Goal: Use online tool/utility: Use online tool/utility

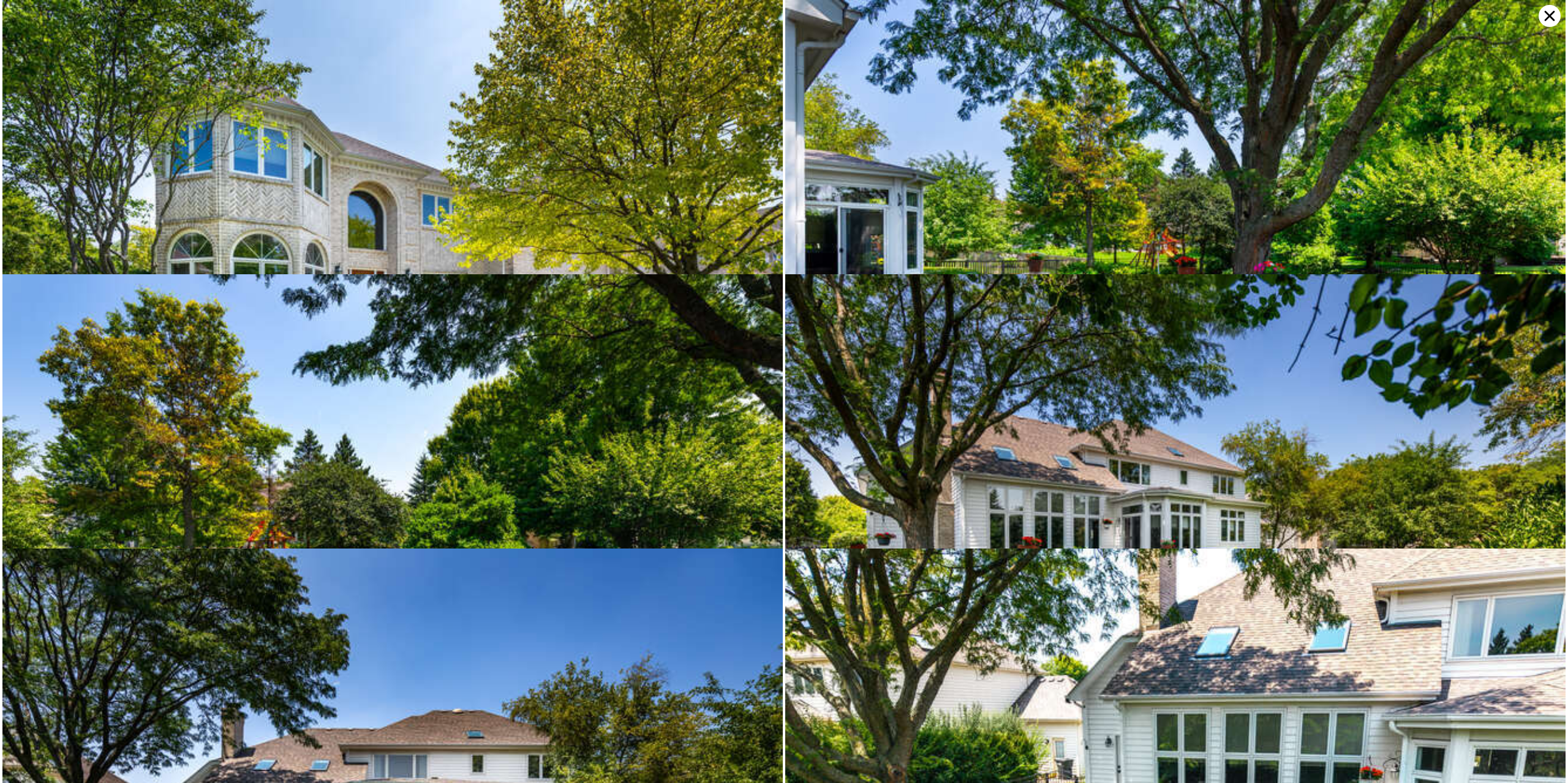
scroll to position [0, 5]
click at [656, 230] on img at bounding box center [393, 260] width 780 height 520
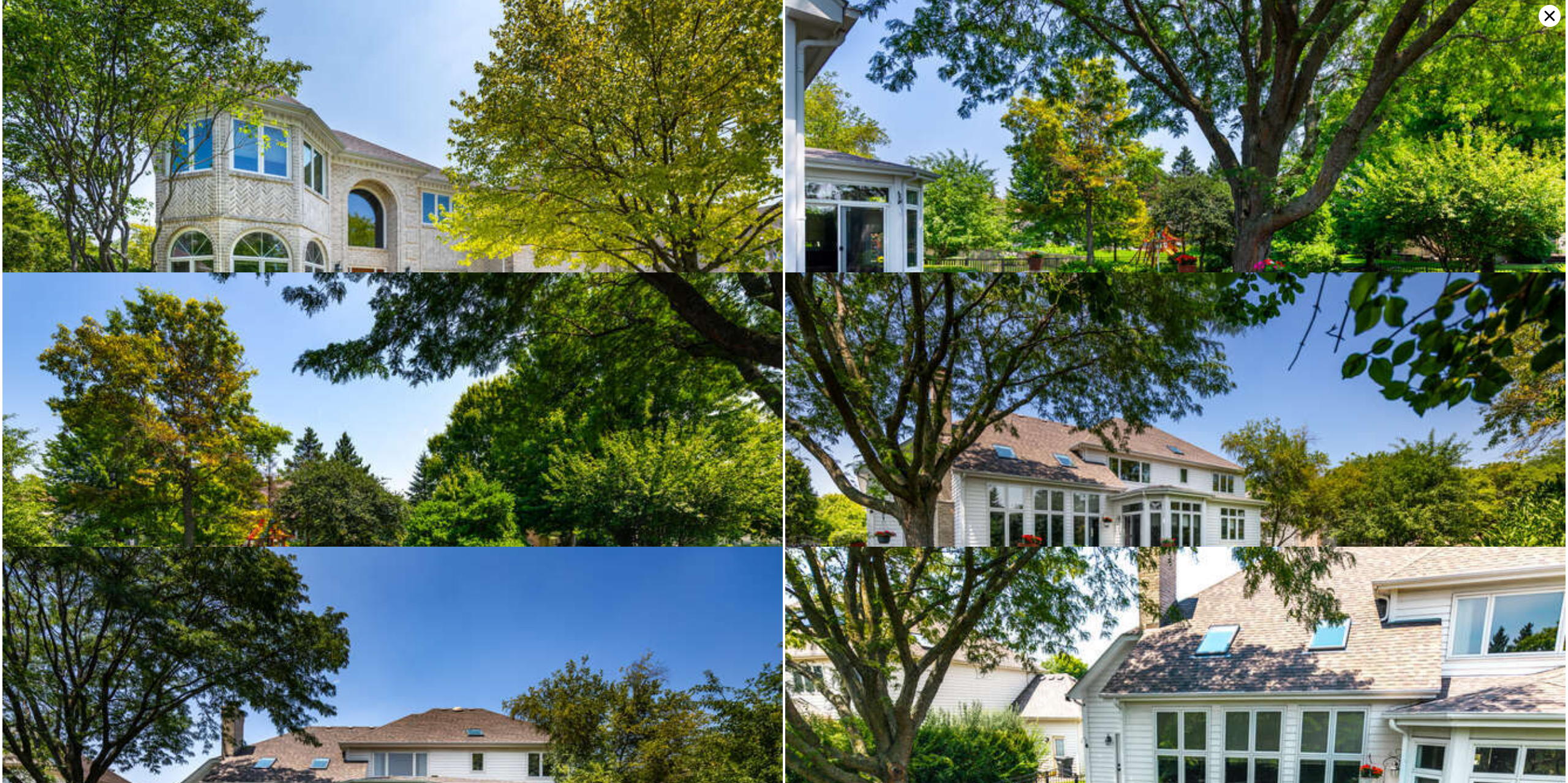
scroll to position [0, 0]
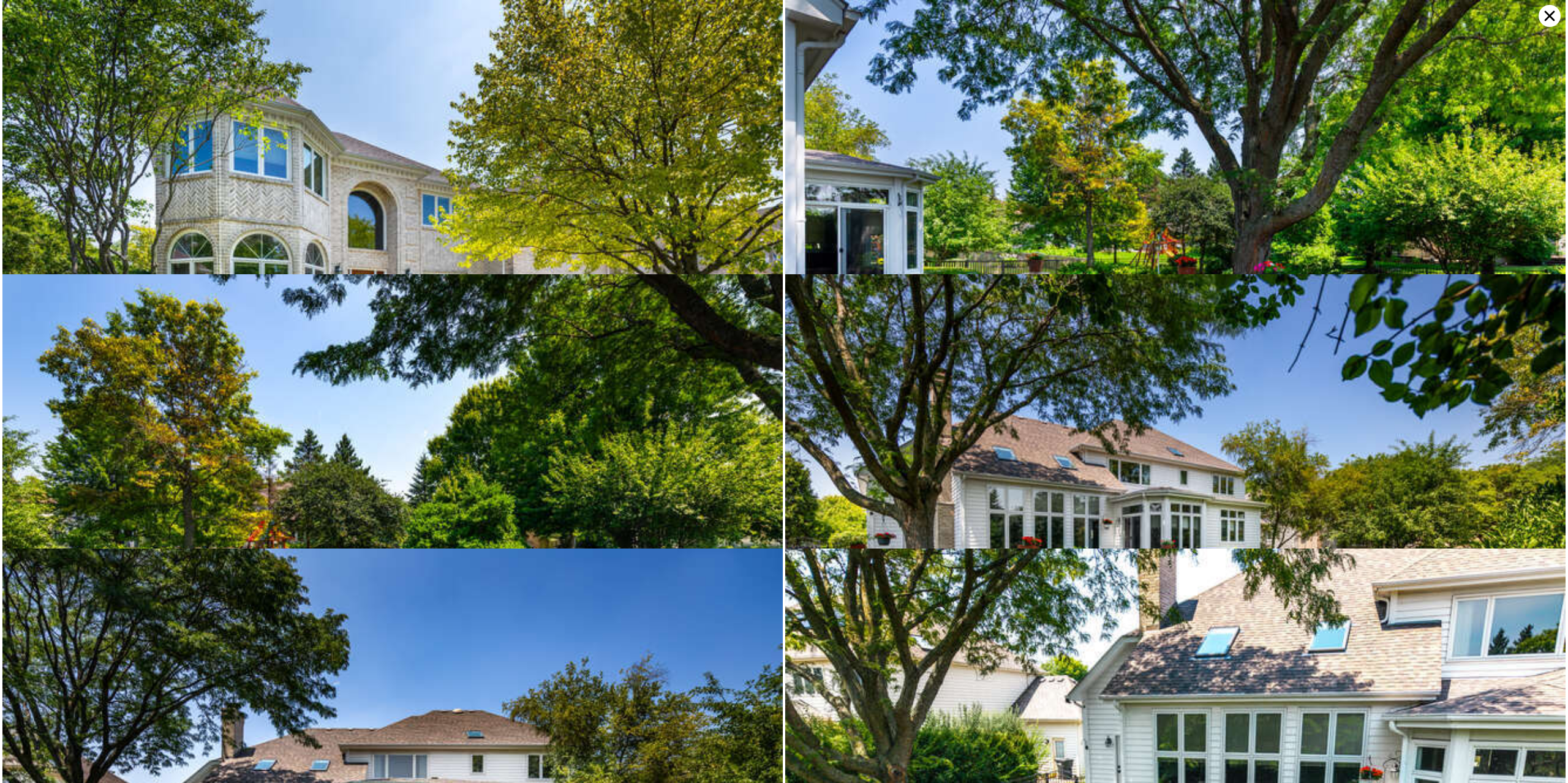
click at [597, 157] on img at bounding box center [393, 260] width 780 height 520
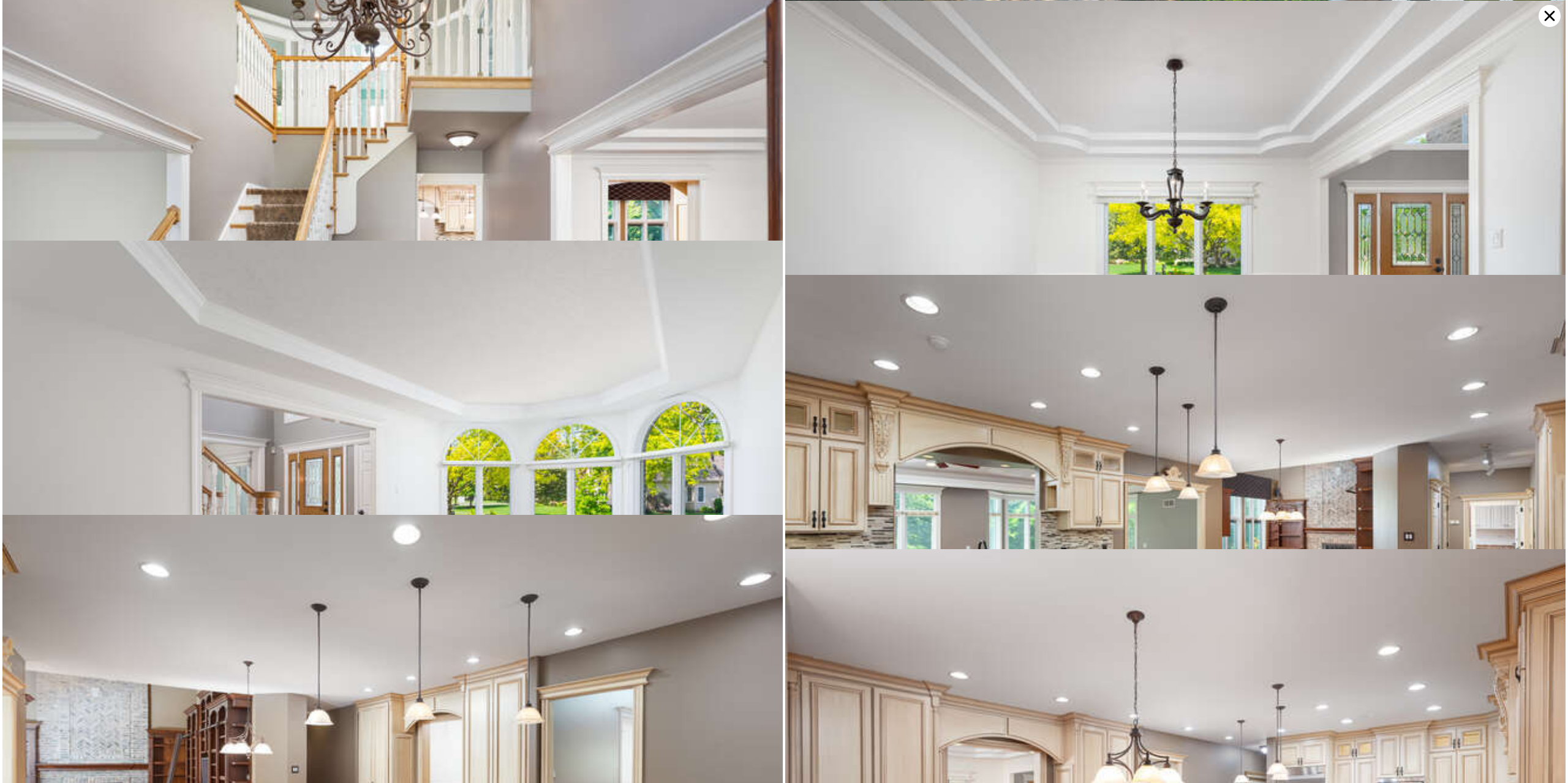
scroll to position [858, 0]
click at [1546, 21] on icon at bounding box center [1550, 16] width 22 height 22
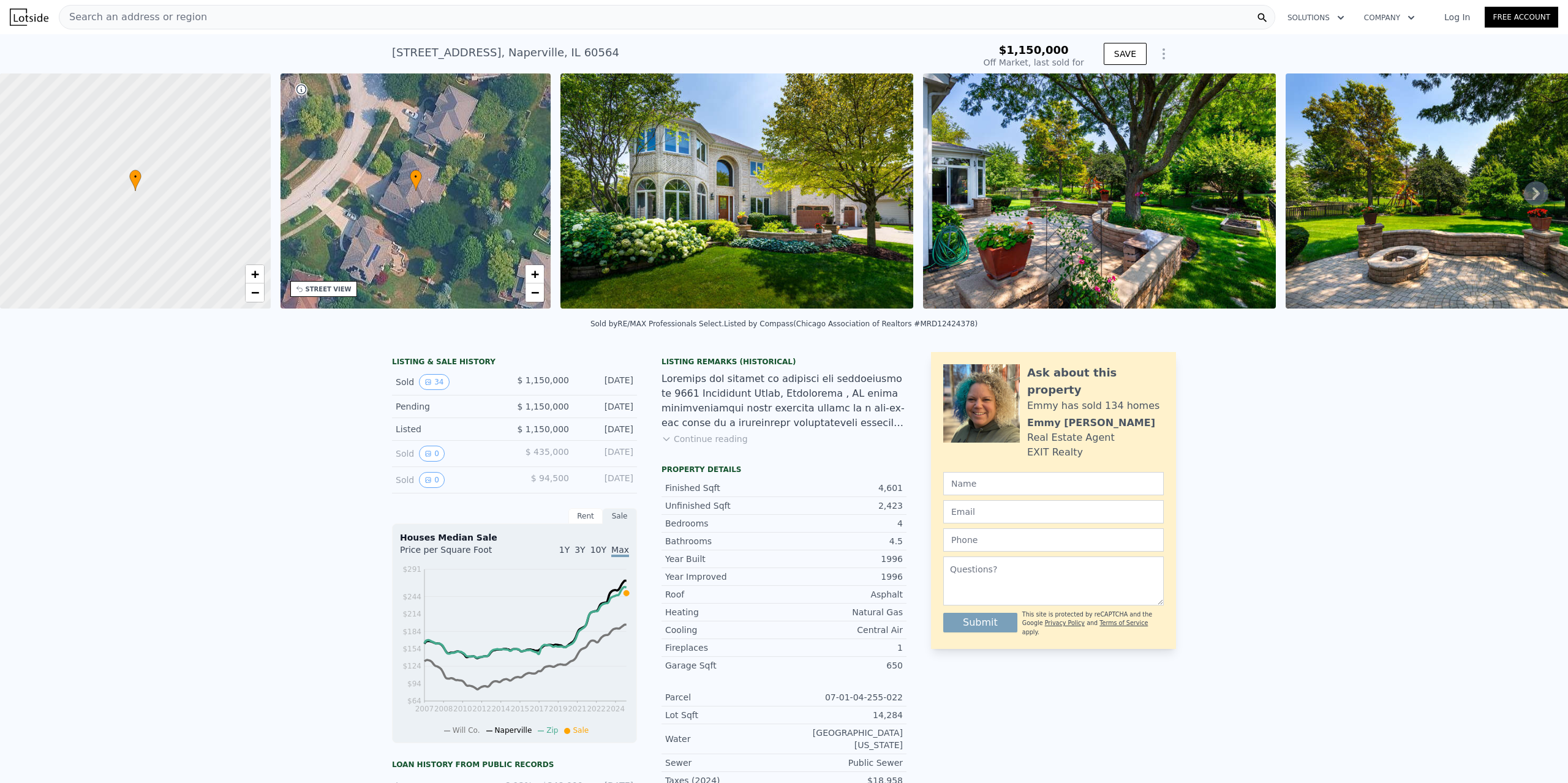
click at [1532, 192] on icon at bounding box center [1536, 194] width 25 height 25
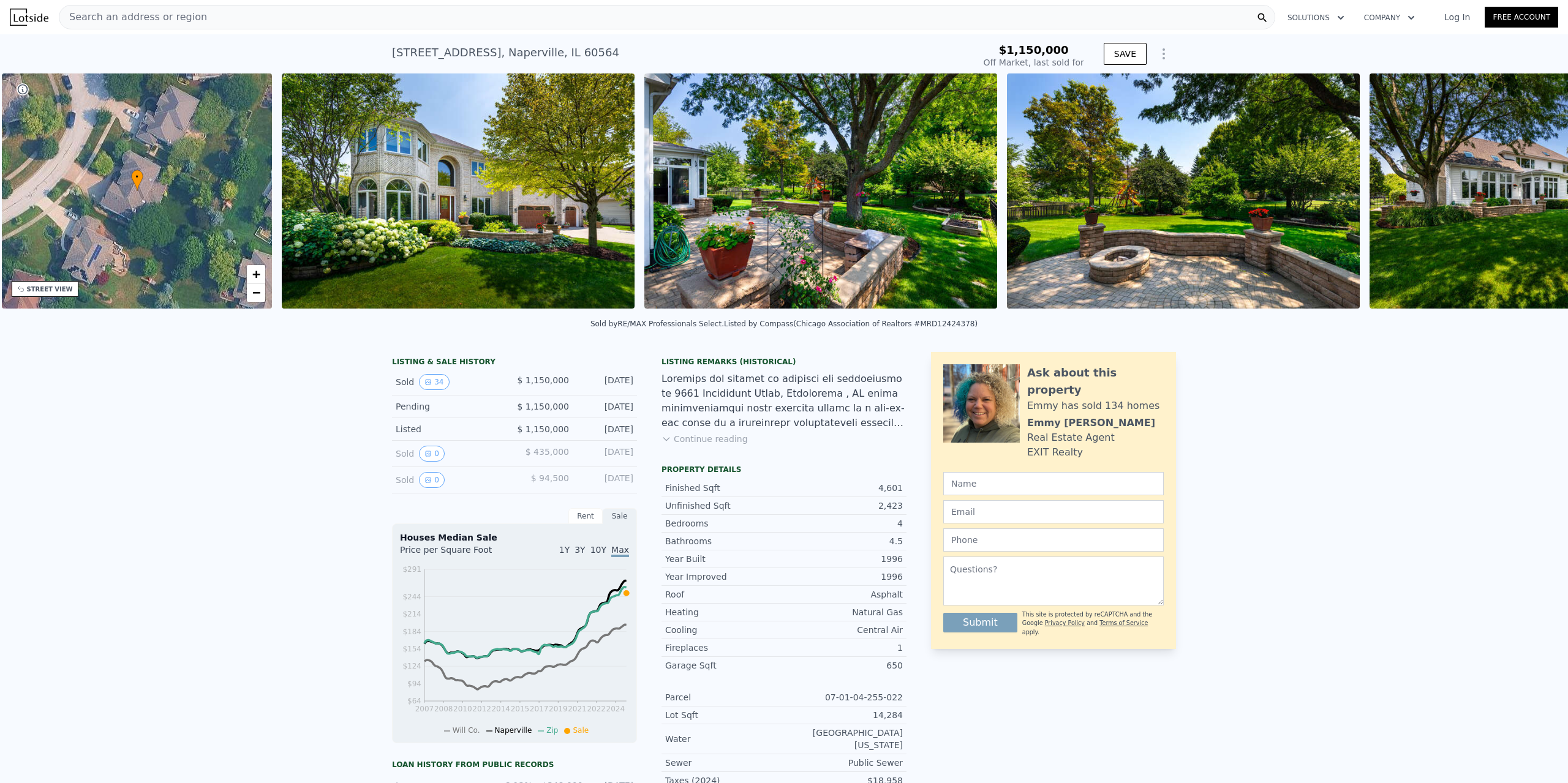
scroll to position [0, 284]
click at [1532, 192] on icon at bounding box center [1536, 194] width 25 height 25
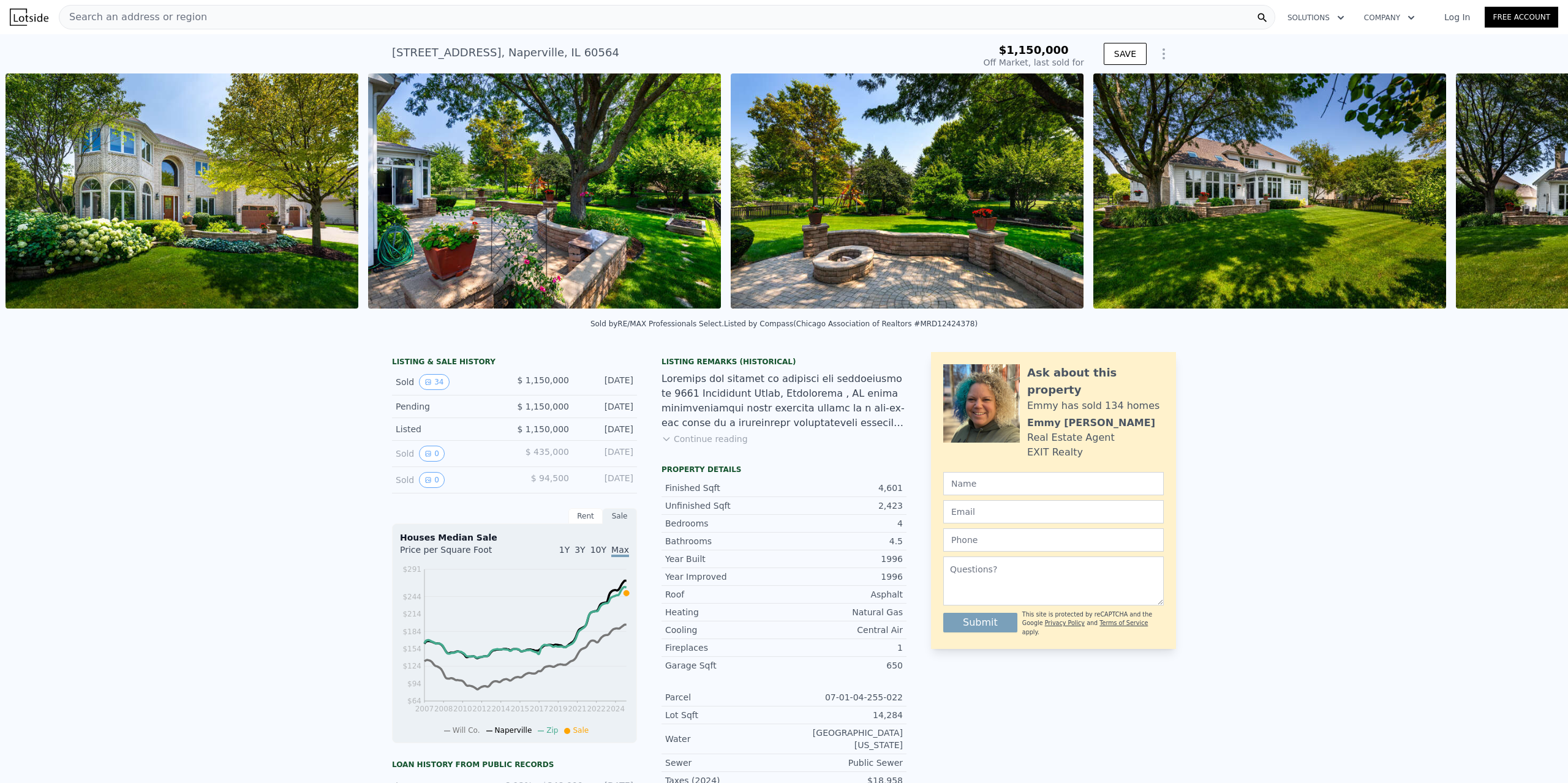
scroll to position [0, 560]
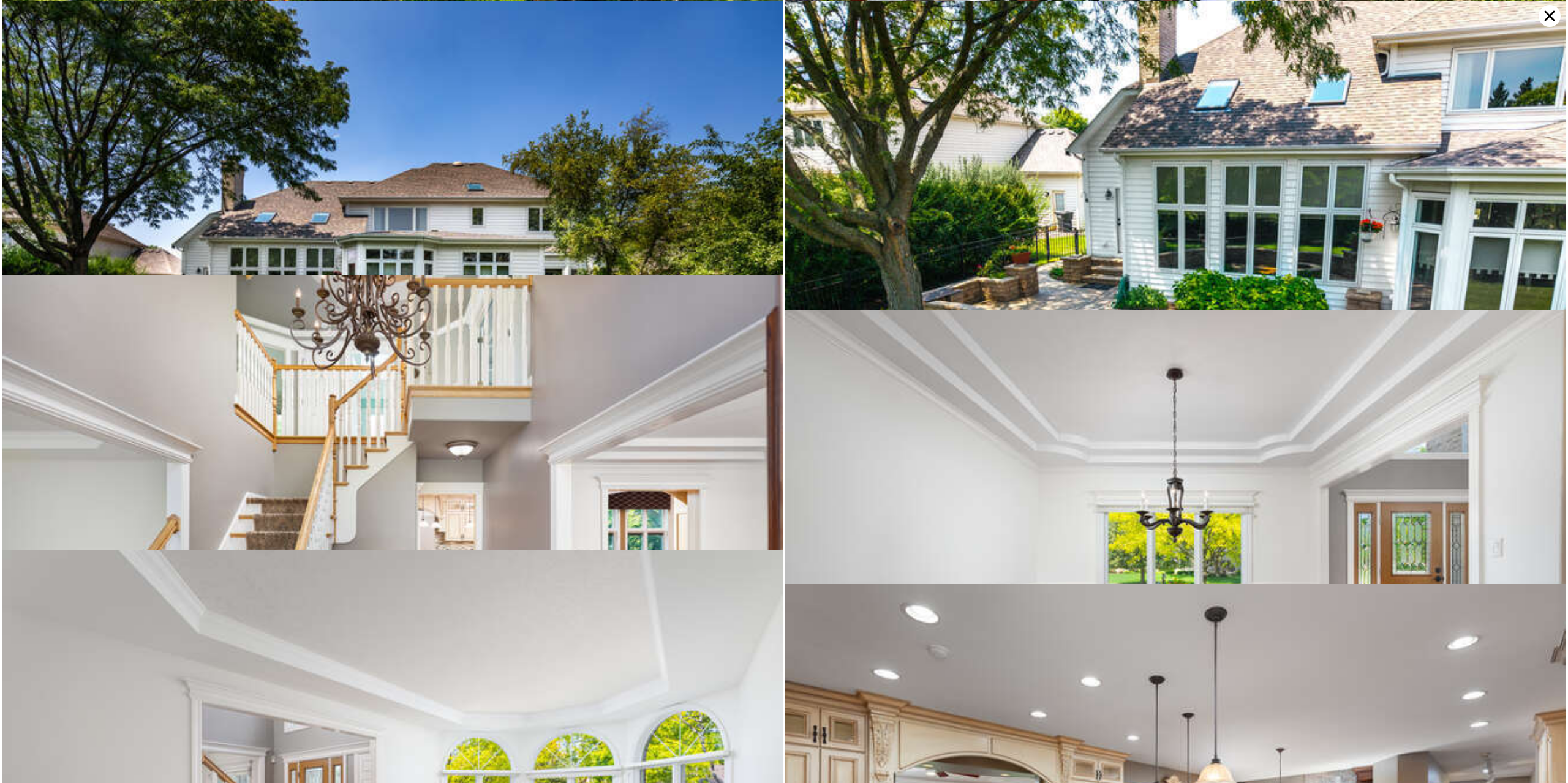
scroll to position [548, 0]
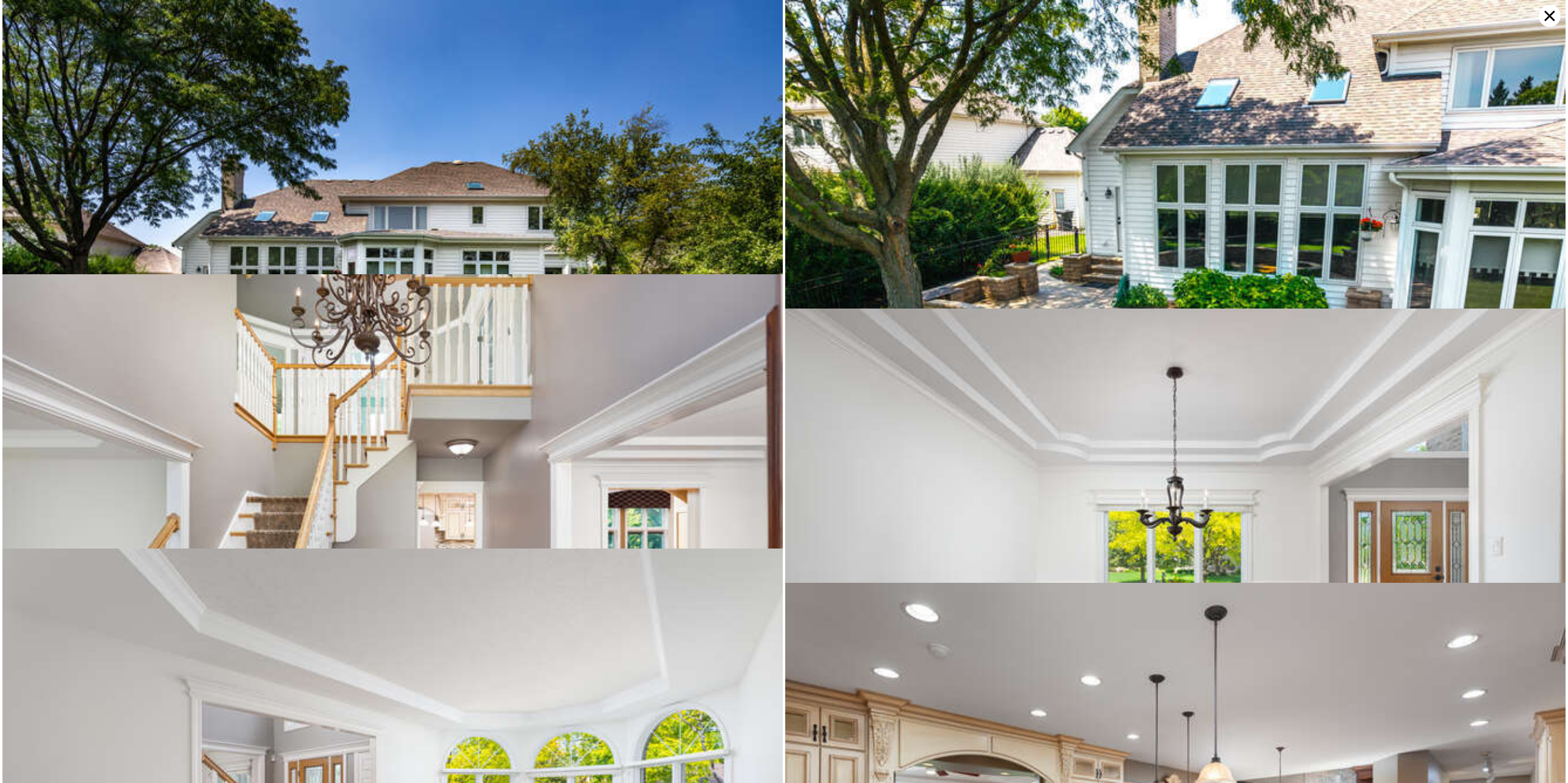
click at [1546, 12] on icon at bounding box center [1550, 16] width 10 height 10
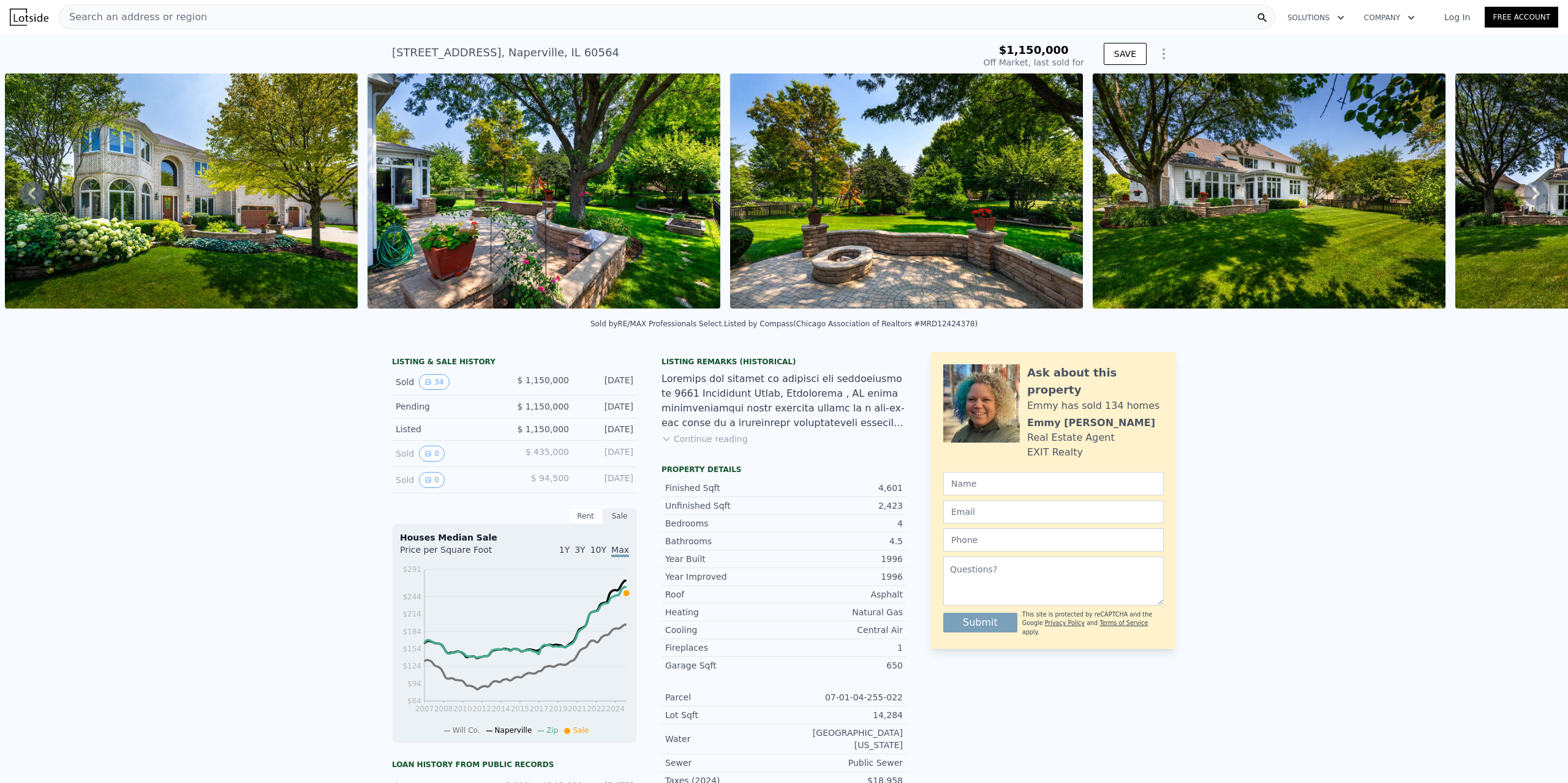
click at [1534, 191] on icon at bounding box center [1536, 194] width 25 height 25
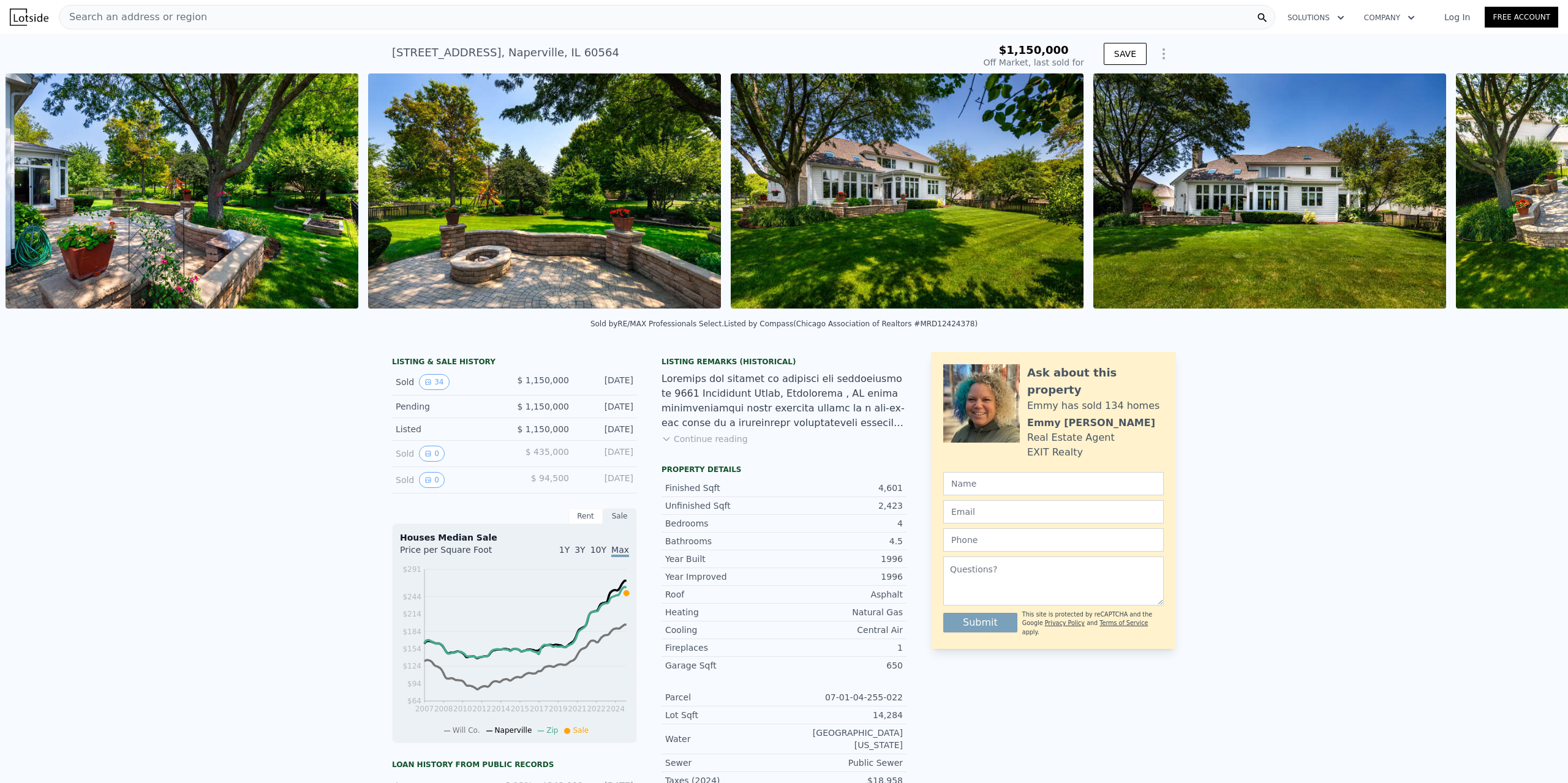
scroll to position [0, 923]
click at [1535, 196] on icon at bounding box center [1536, 194] width 8 height 12
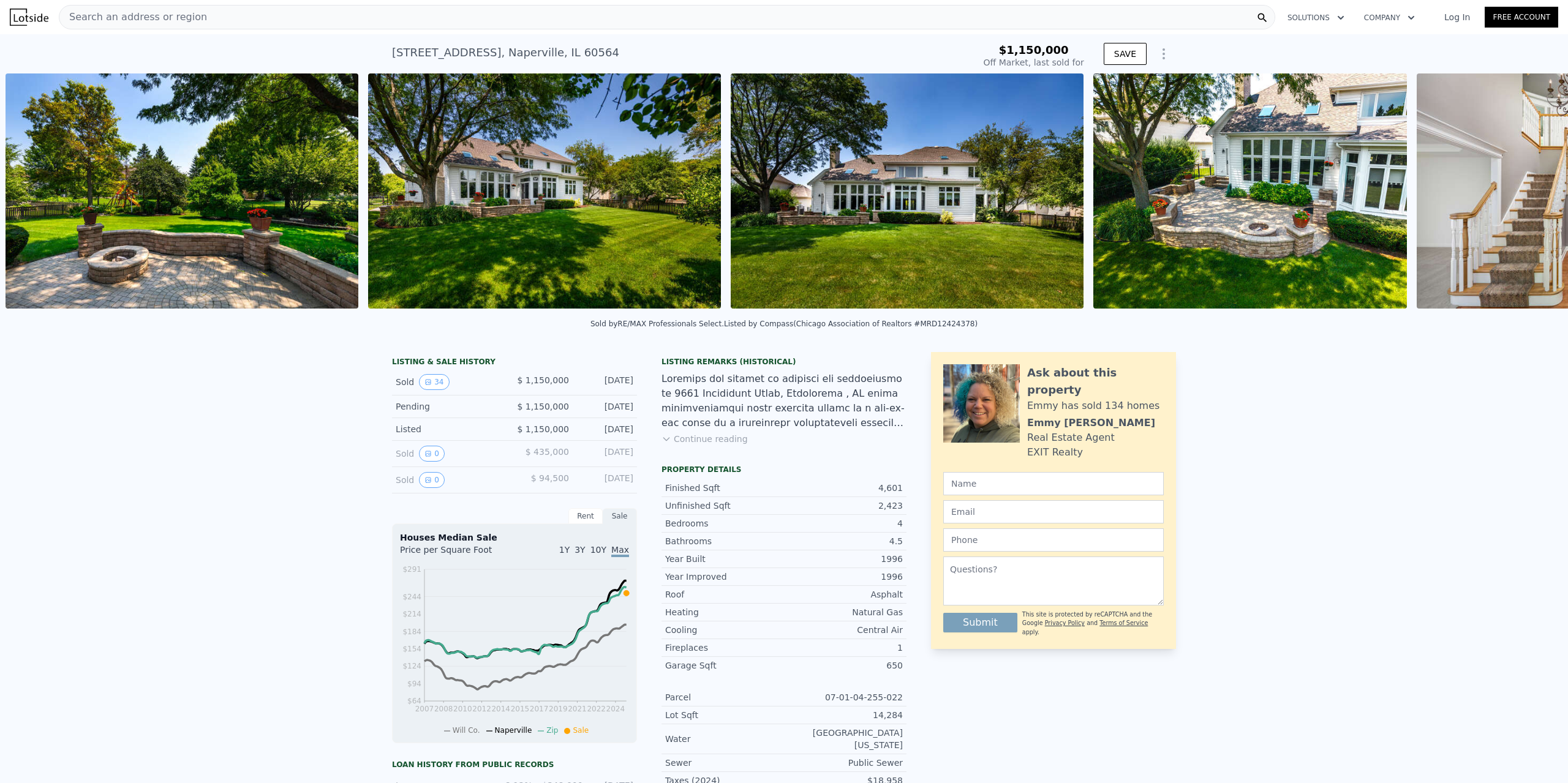
scroll to position [0, 1286]
click at [1534, 193] on icon at bounding box center [1536, 194] width 25 height 25
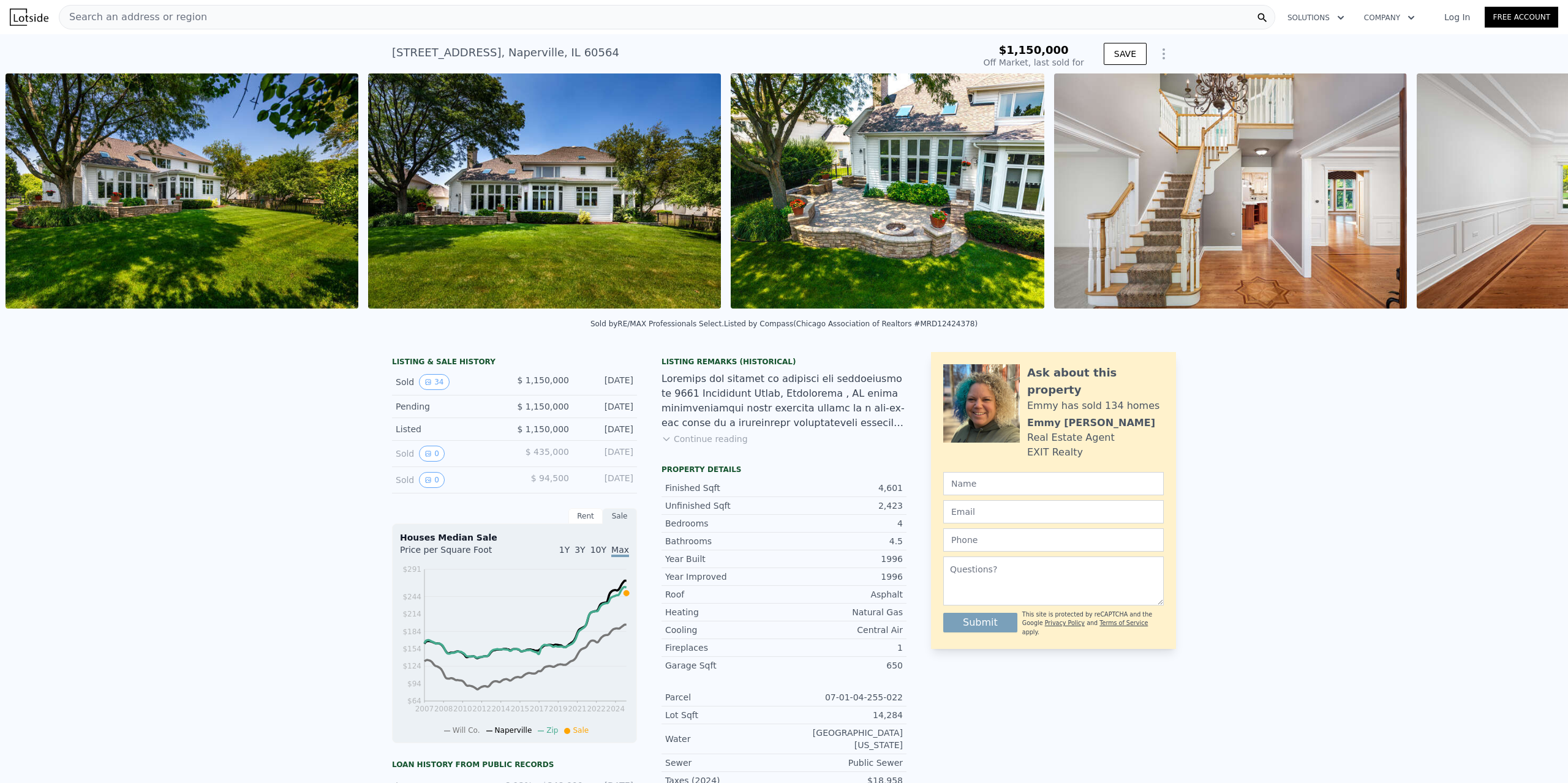
scroll to position [0, 1648]
click at [1533, 192] on icon at bounding box center [1536, 194] width 25 height 25
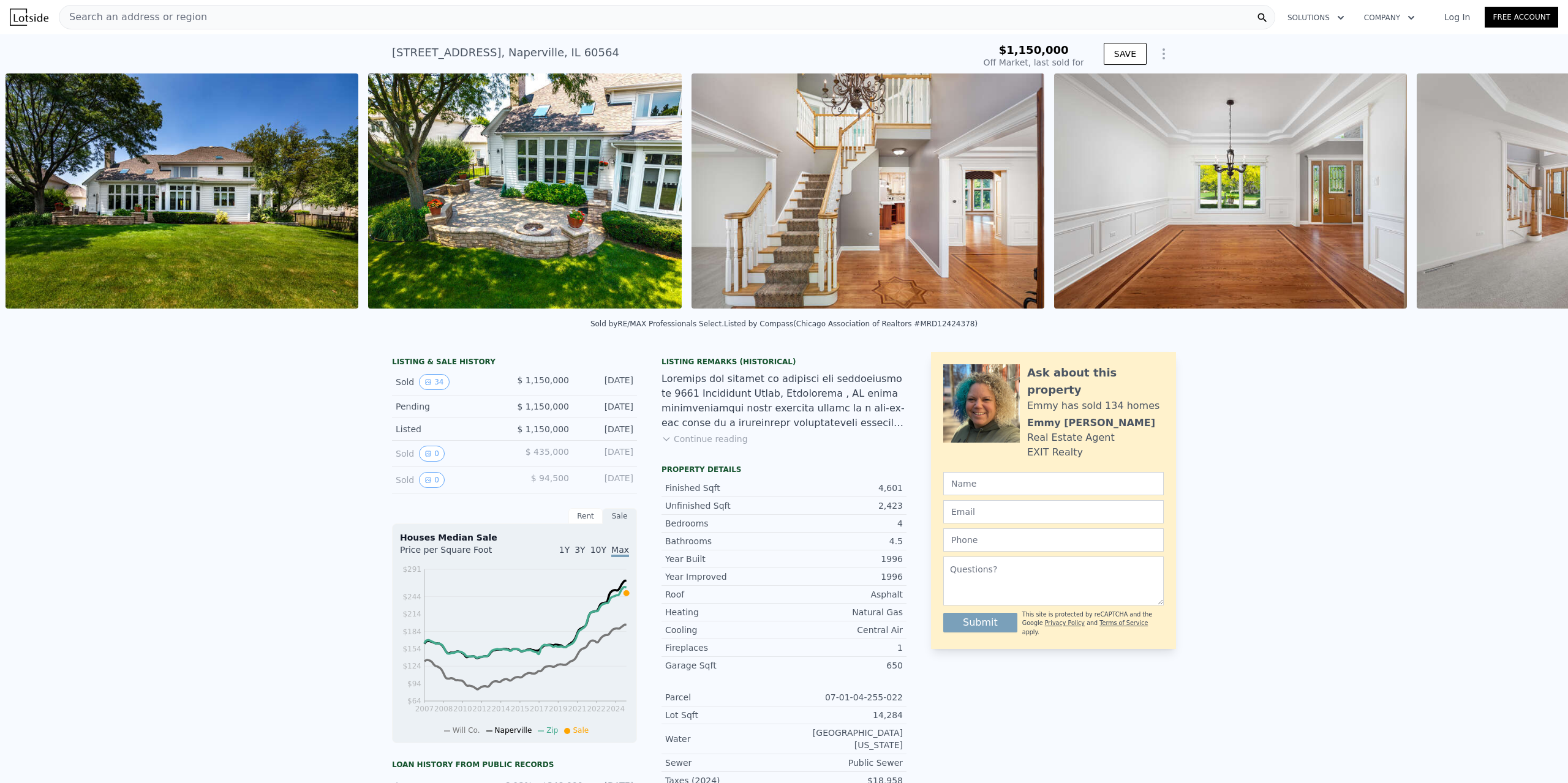
scroll to position [0, 2010]
click at [1538, 198] on icon at bounding box center [1536, 194] width 25 height 25
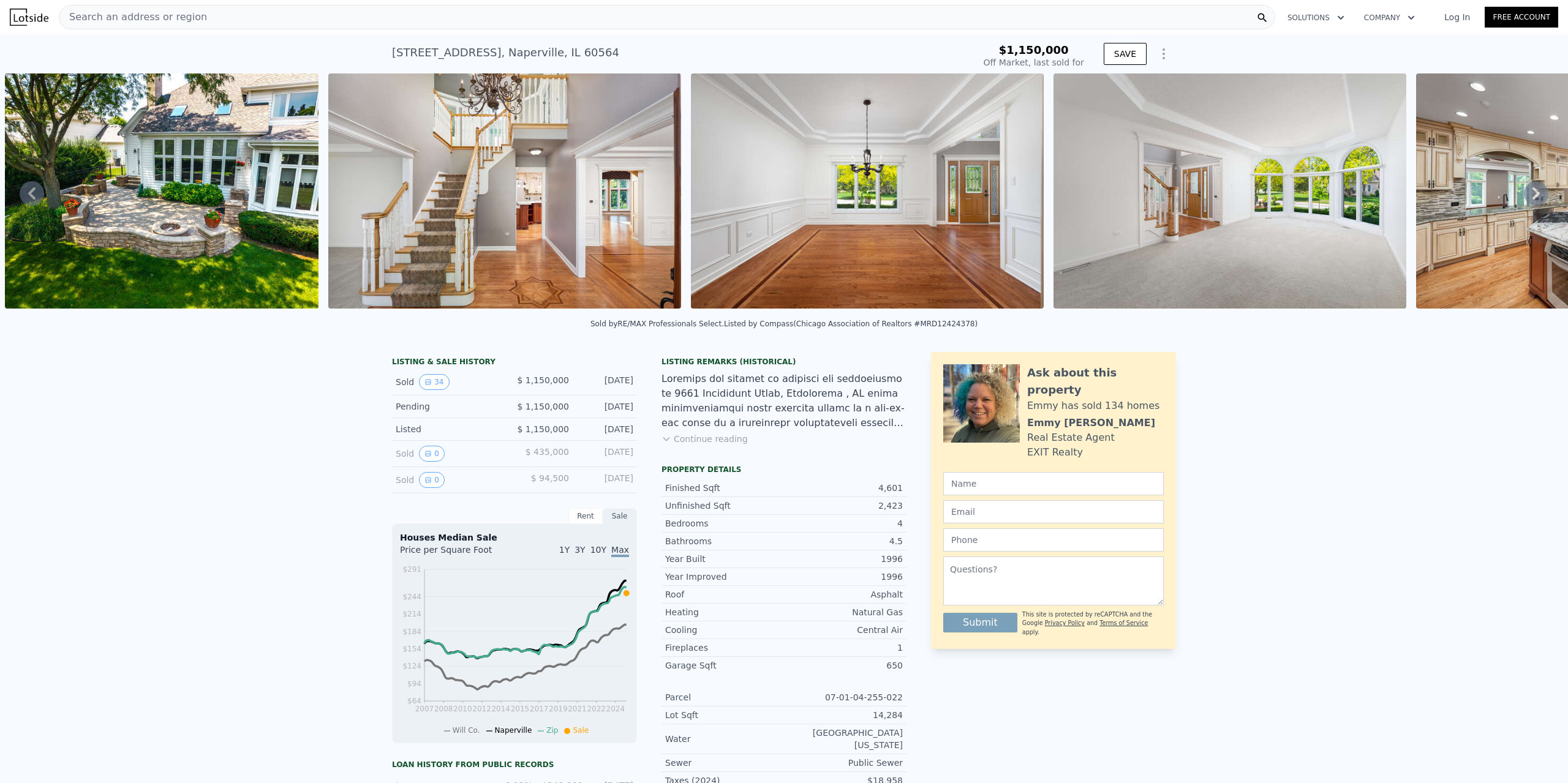
click at [1535, 196] on icon at bounding box center [1536, 194] width 8 height 12
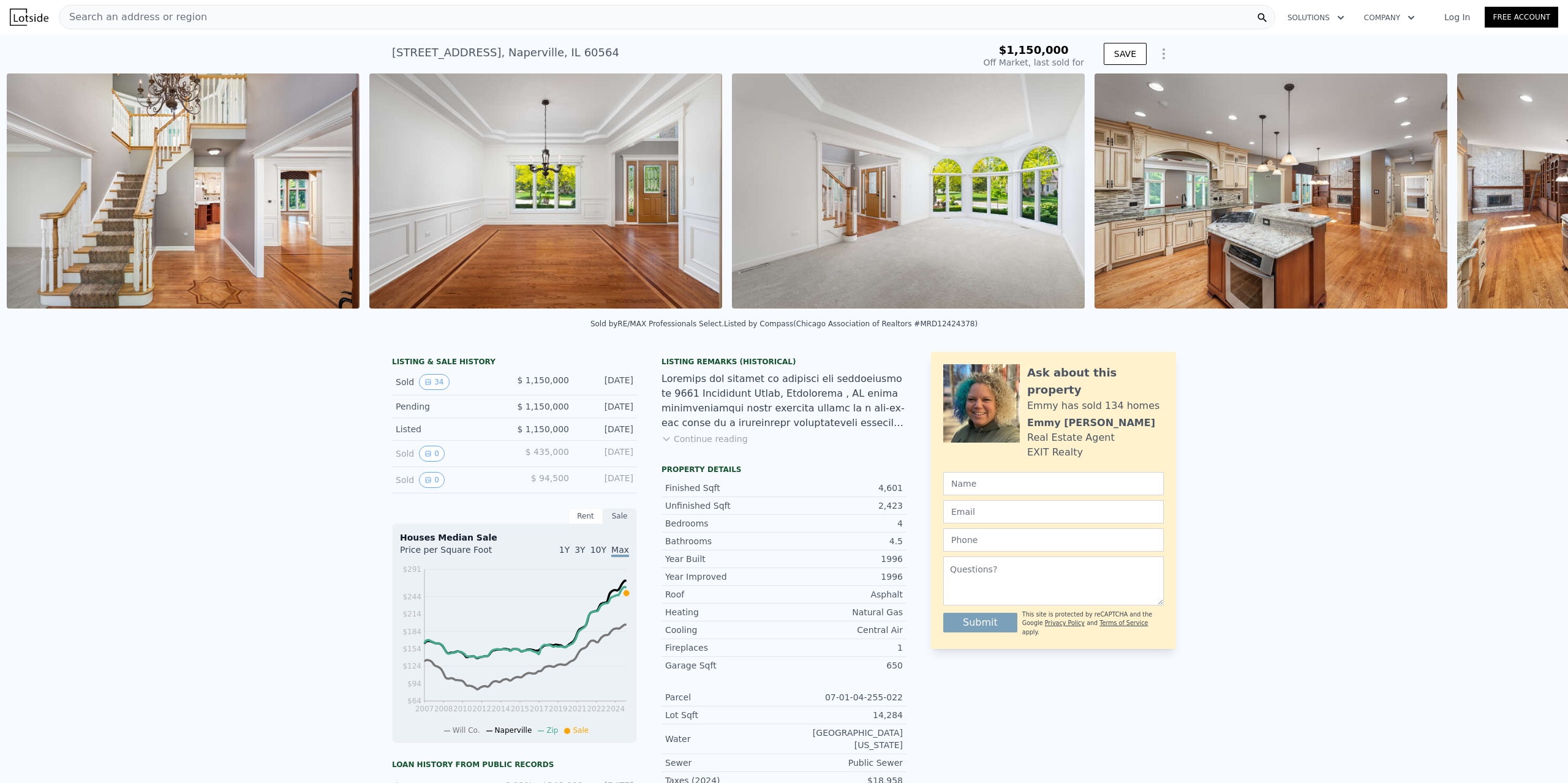
scroll to position [0, 2696]
click at [1533, 193] on icon at bounding box center [1536, 194] width 25 height 25
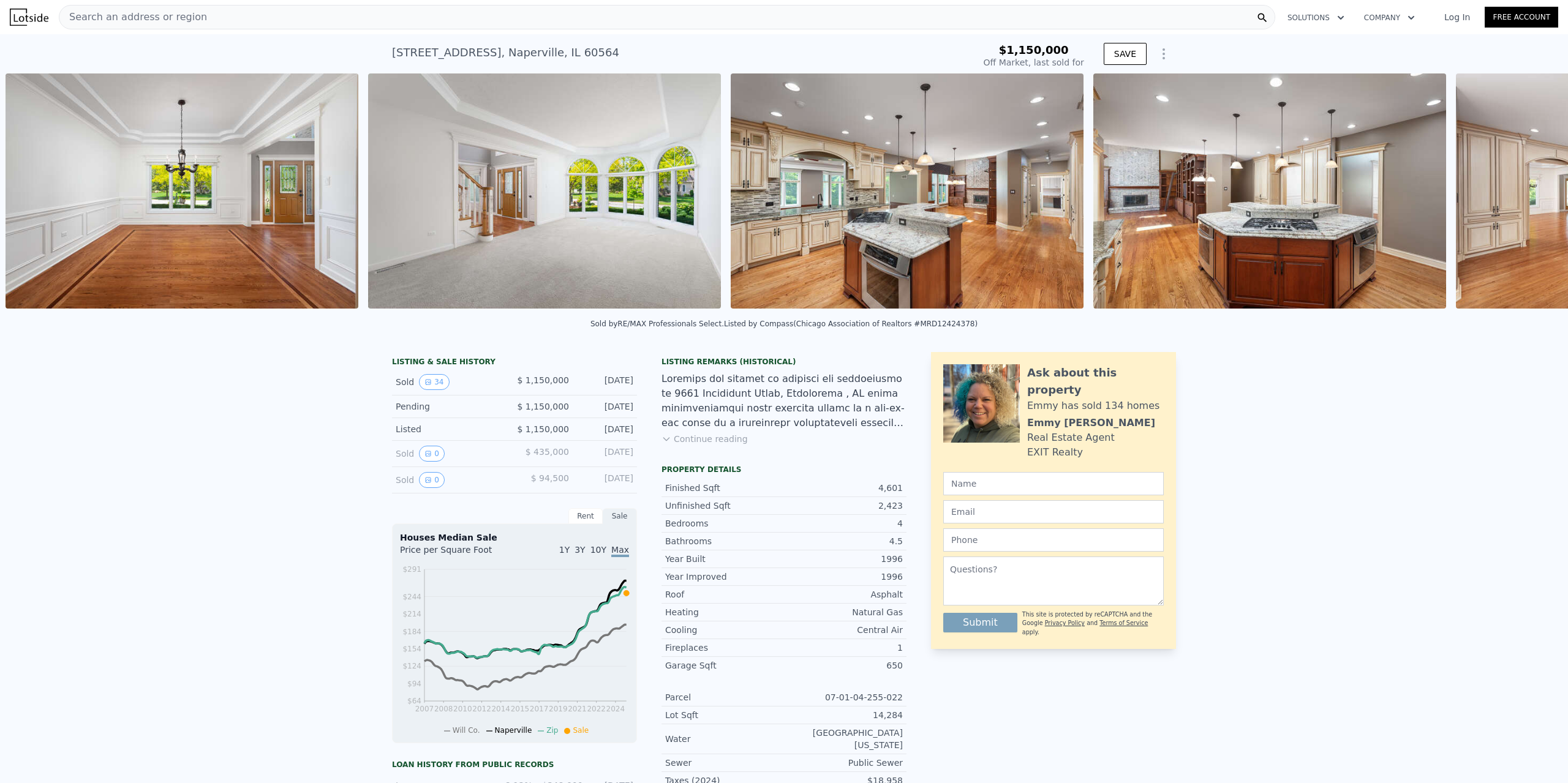
scroll to position [0, 3059]
click at [1533, 193] on icon at bounding box center [1536, 194] width 25 height 25
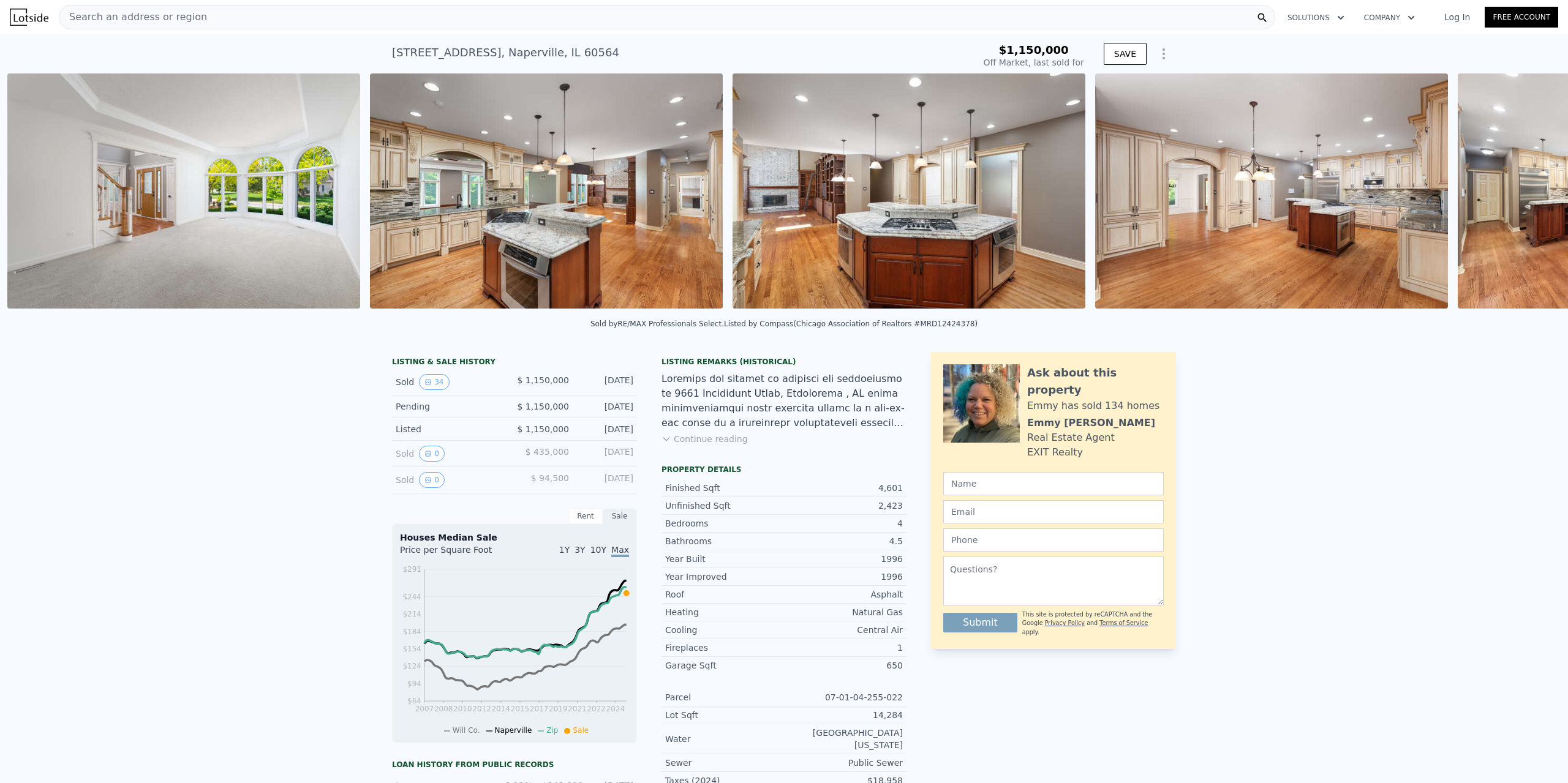
scroll to position [0, 3421]
click at [1533, 193] on icon at bounding box center [1536, 194] width 25 height 25
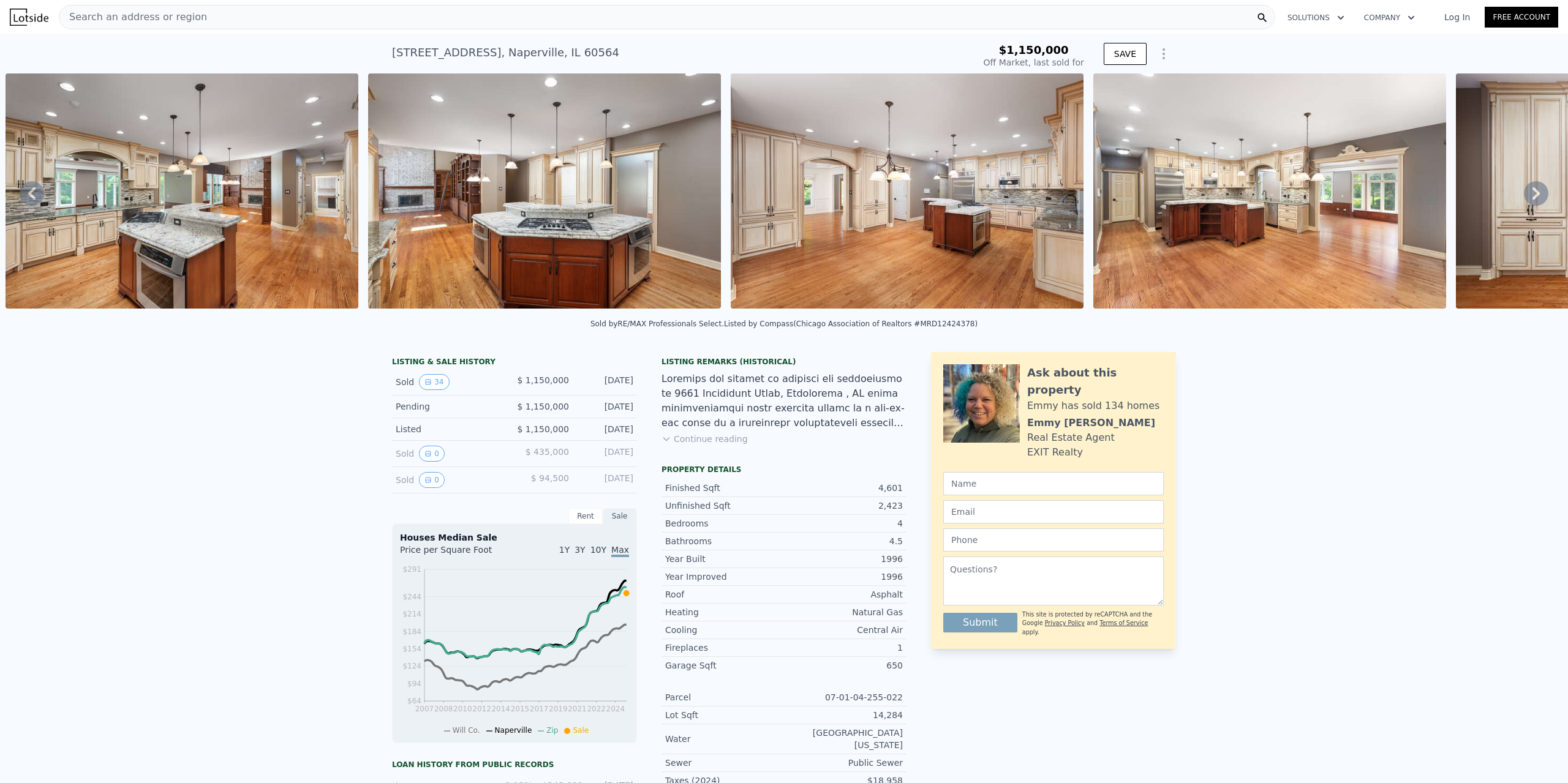
click at [1533, 193] on icon at bounding box center [1536, 194] width 25 height 25
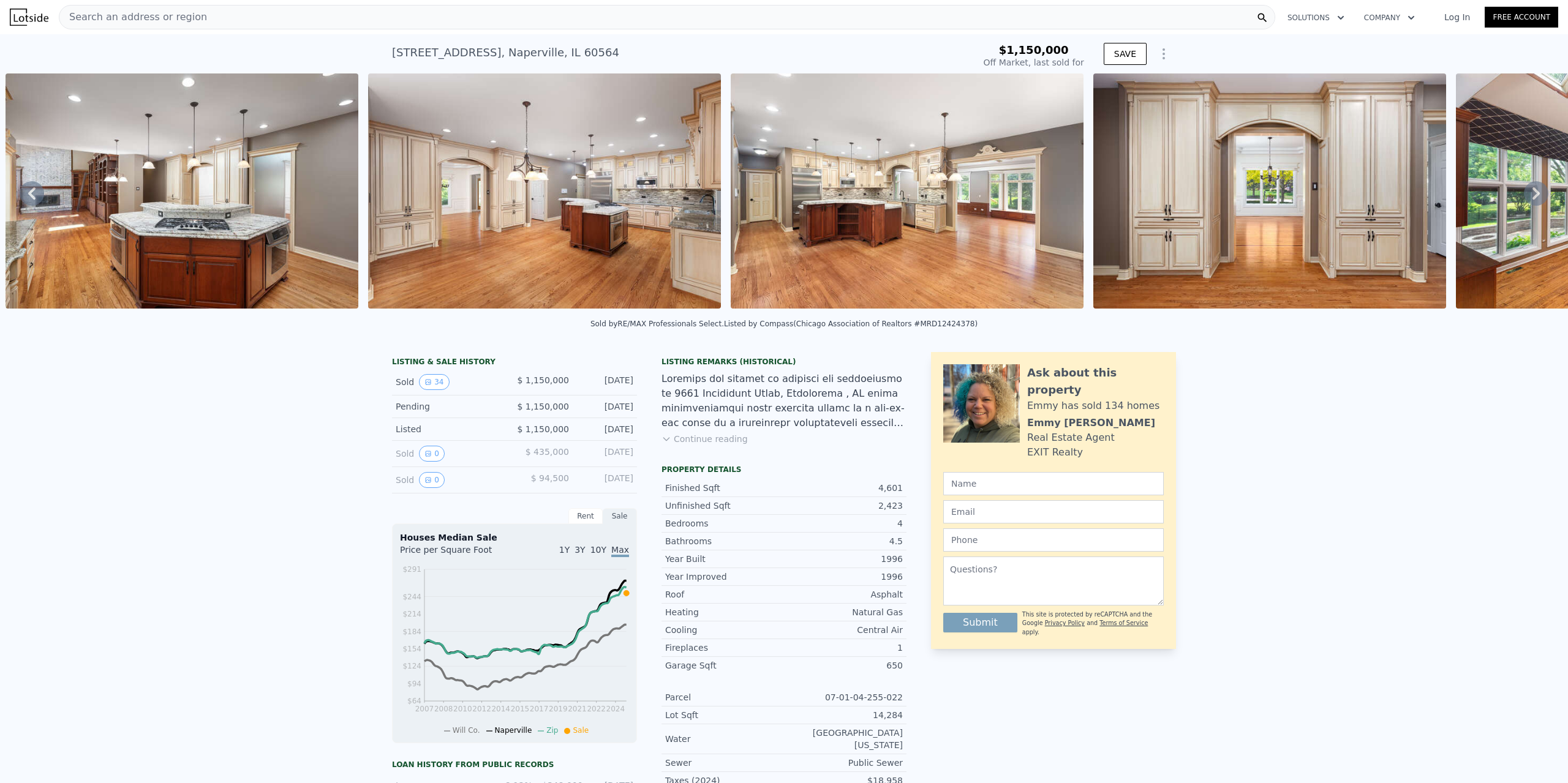
click at [1533, 193] on icon at bounding box center [1536, 194] width 25 height 25
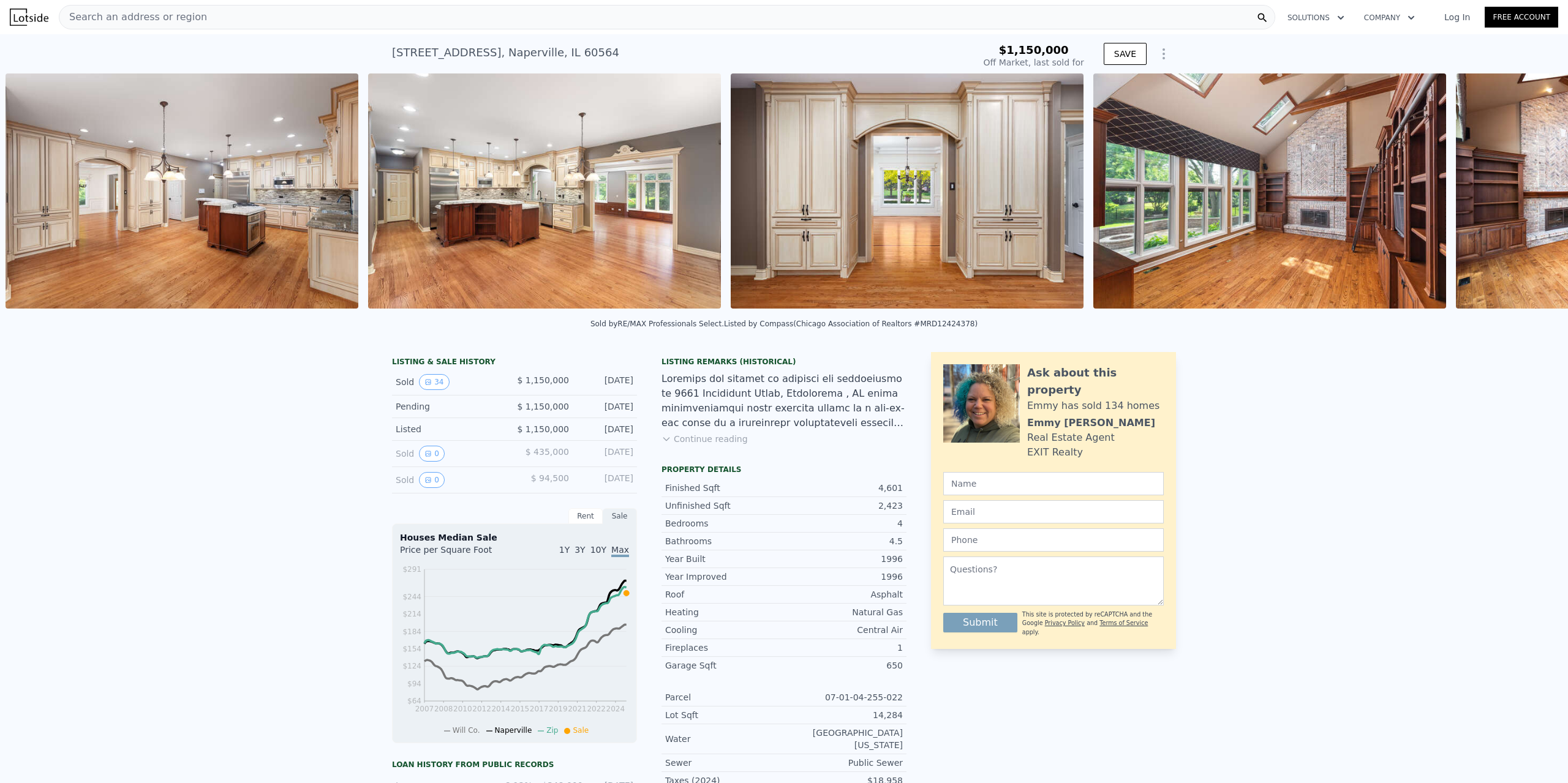
scroll to position [0, 4508]
click at [1533, 193] on icon at bounding box center [1536, 194] width 25 height 25
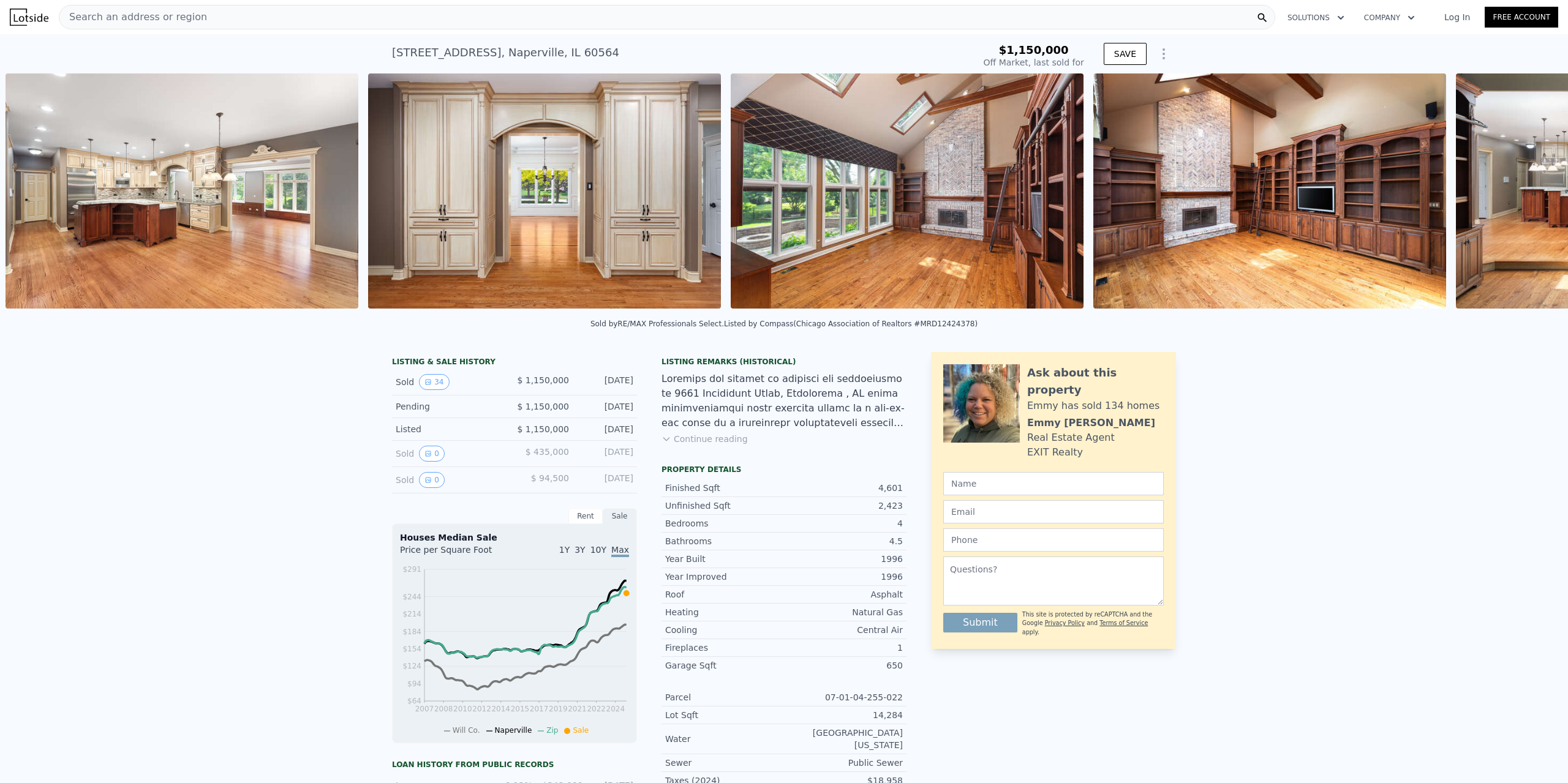
scroll to position [0, 4871]
click at [1533, 193] on icon at bounding box center [1536, 194] width 25 height 25
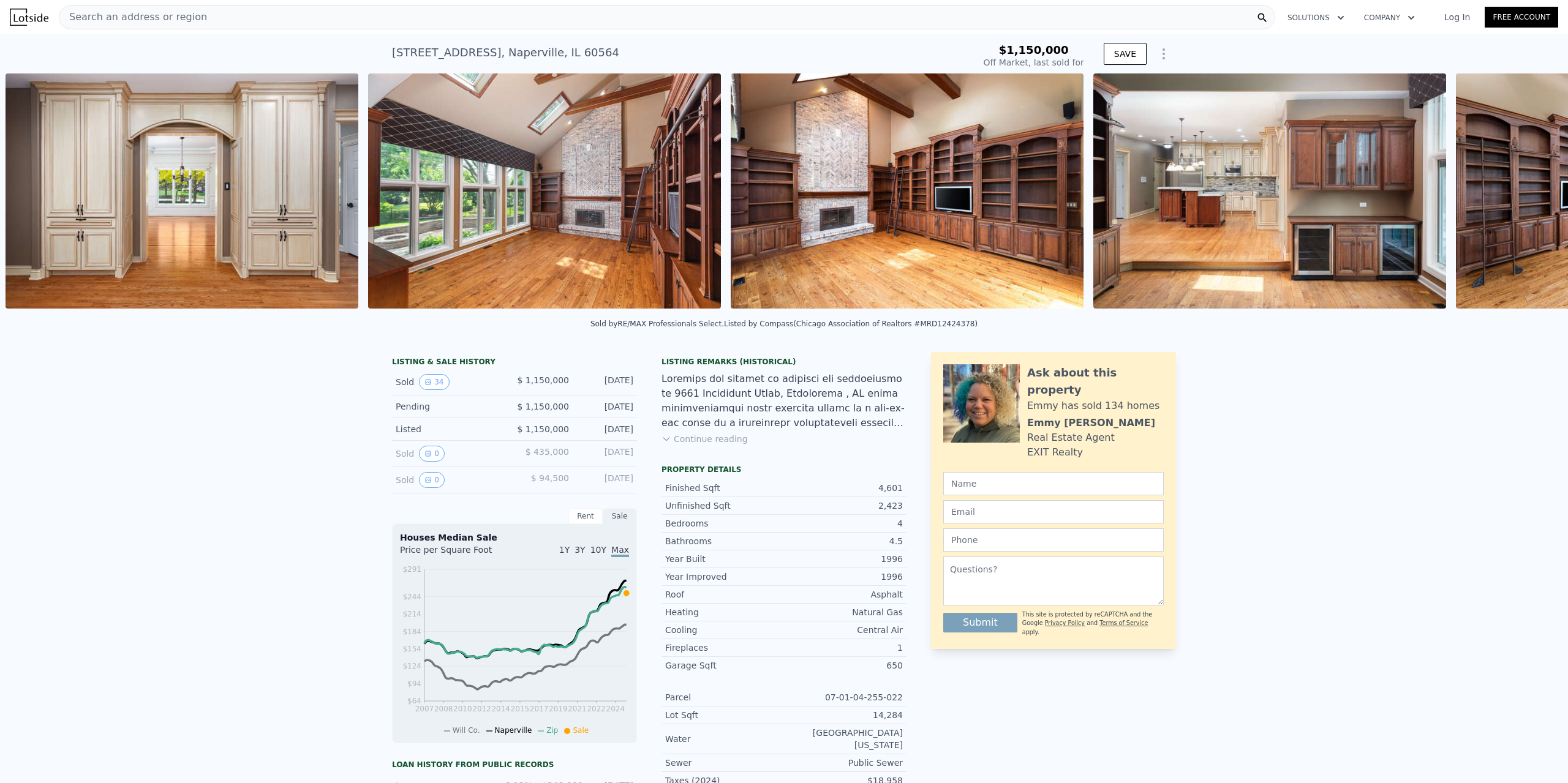
scroll to position [0, 5234]
click at [1533, 193] on icon at bounding box center [1536, 194] width 25 height 25
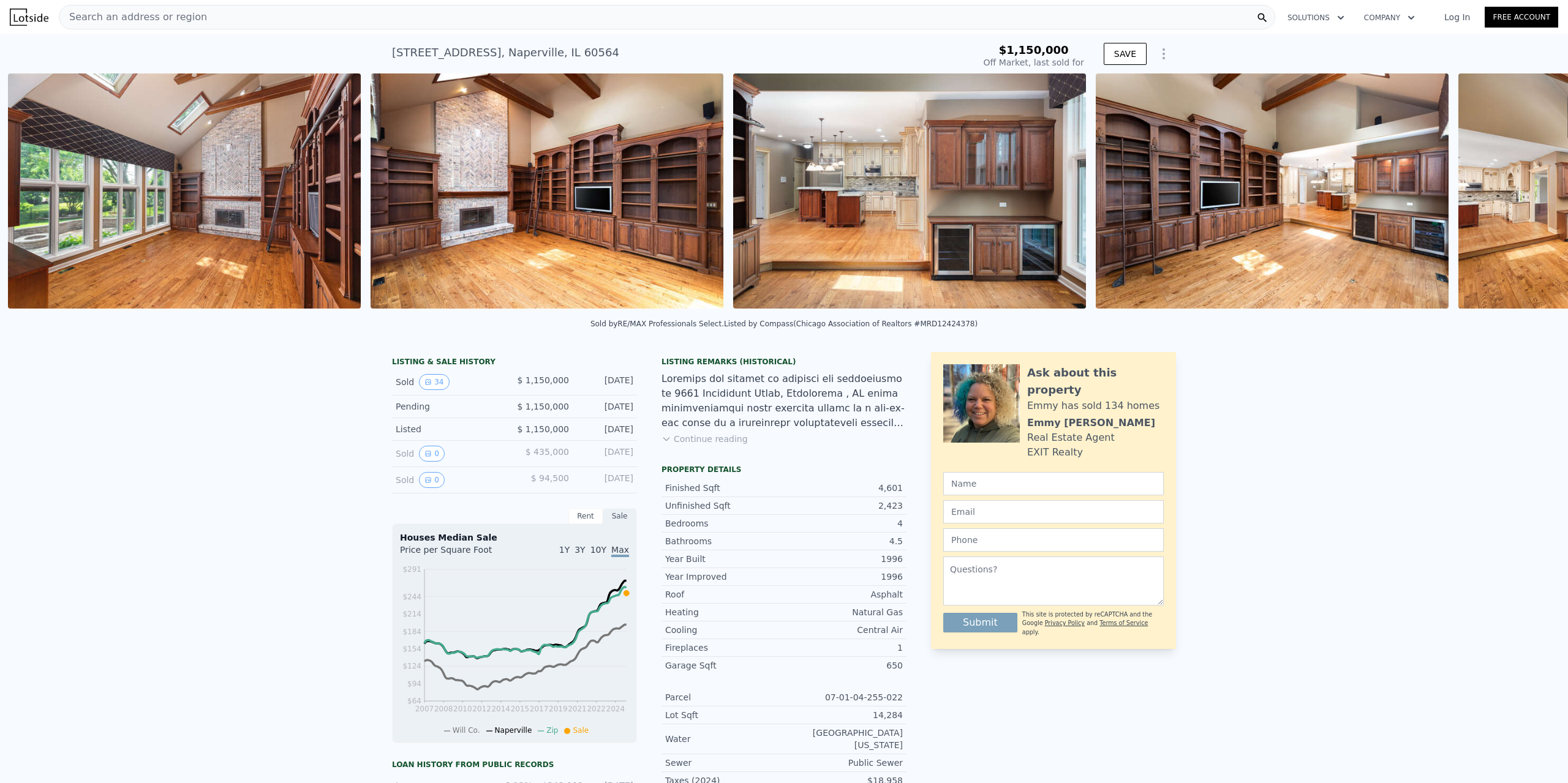
scroll to position [0, 5596]
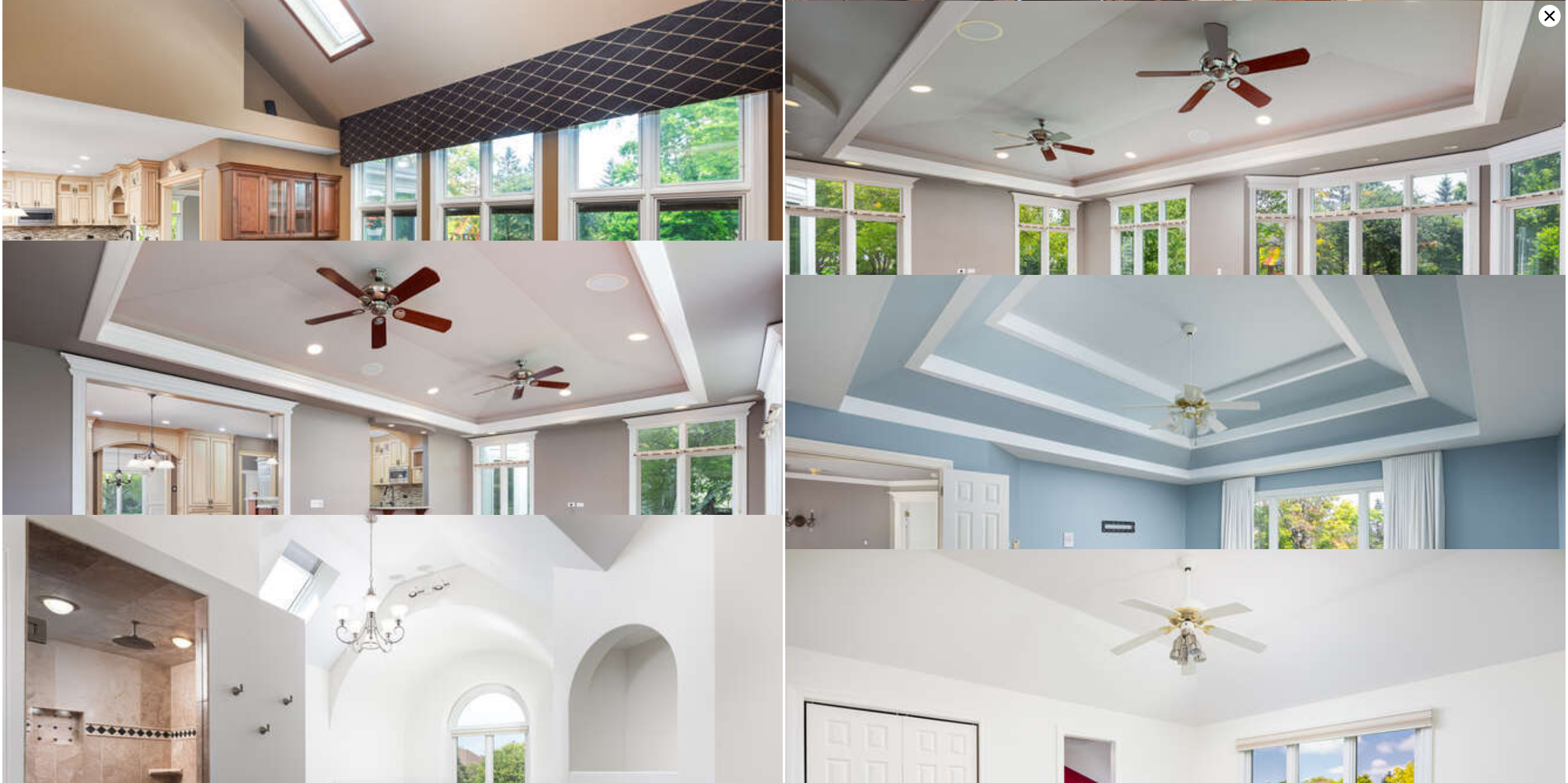
scroll to position [2504, 0]
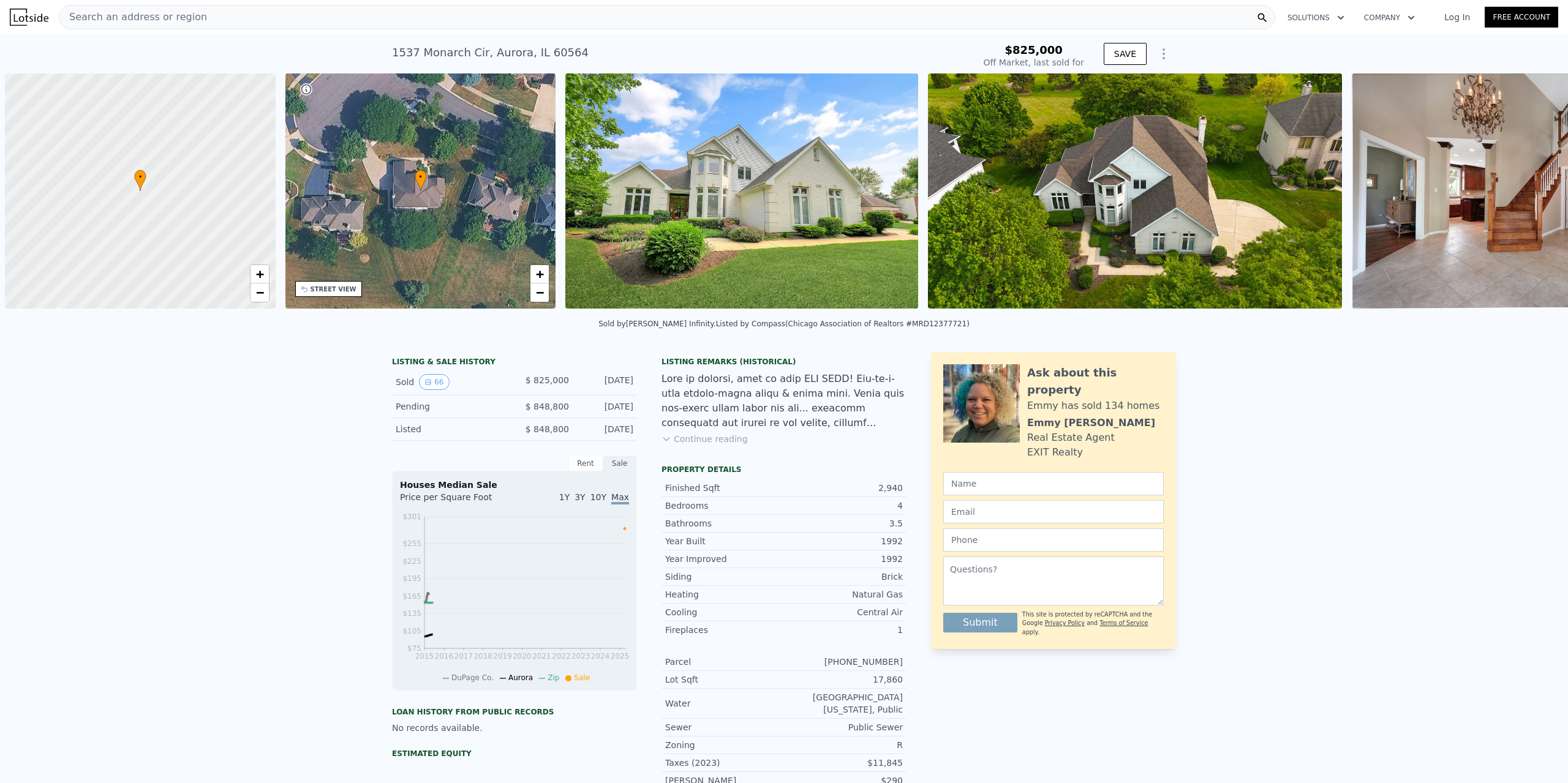
scroll to position [0, 5]
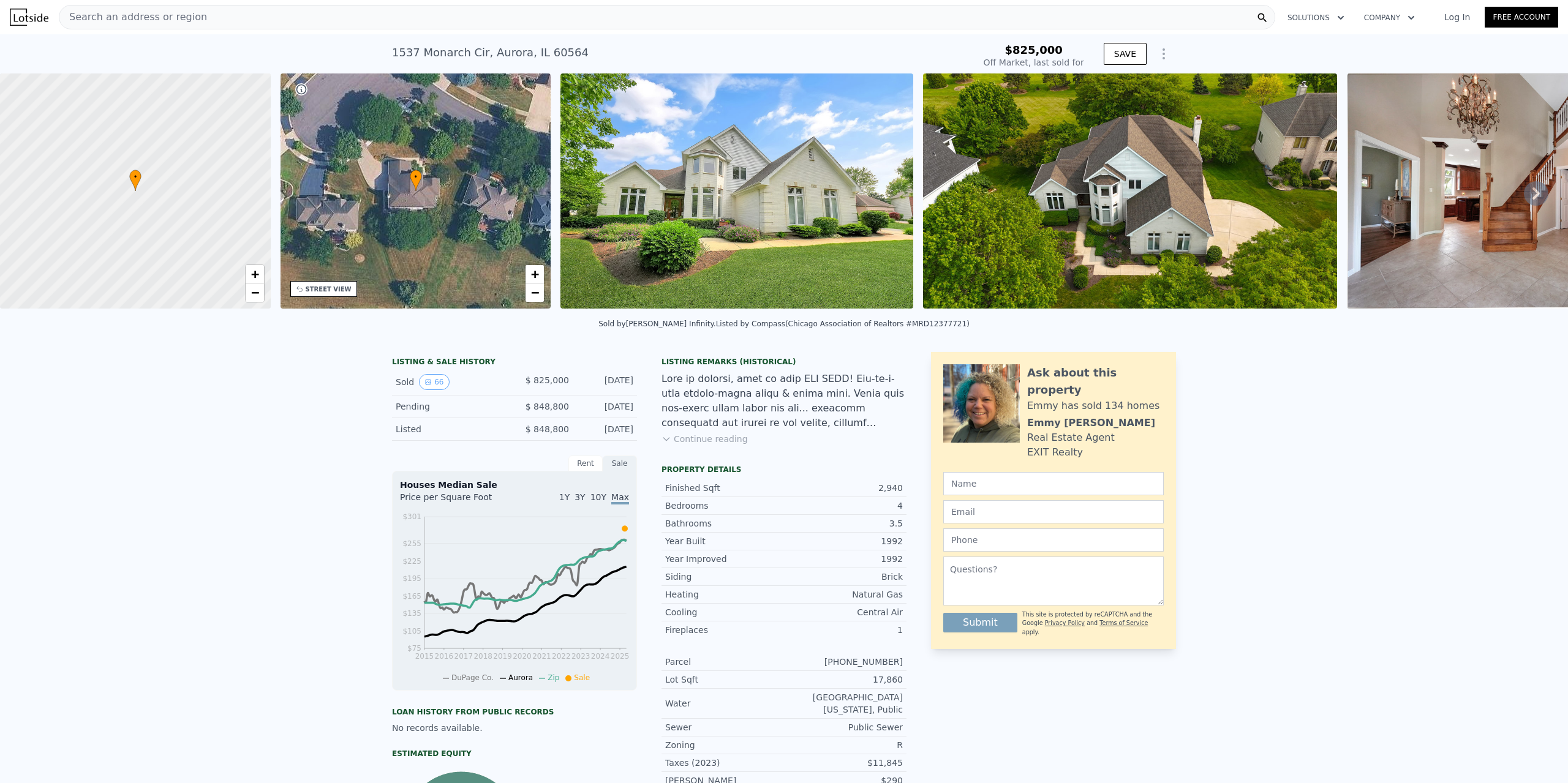
type input "$ 859,000"
type input "-$ 69,054"
click at [1534, 196] on icon at bounding box center [1536, 194] width 25 height 25
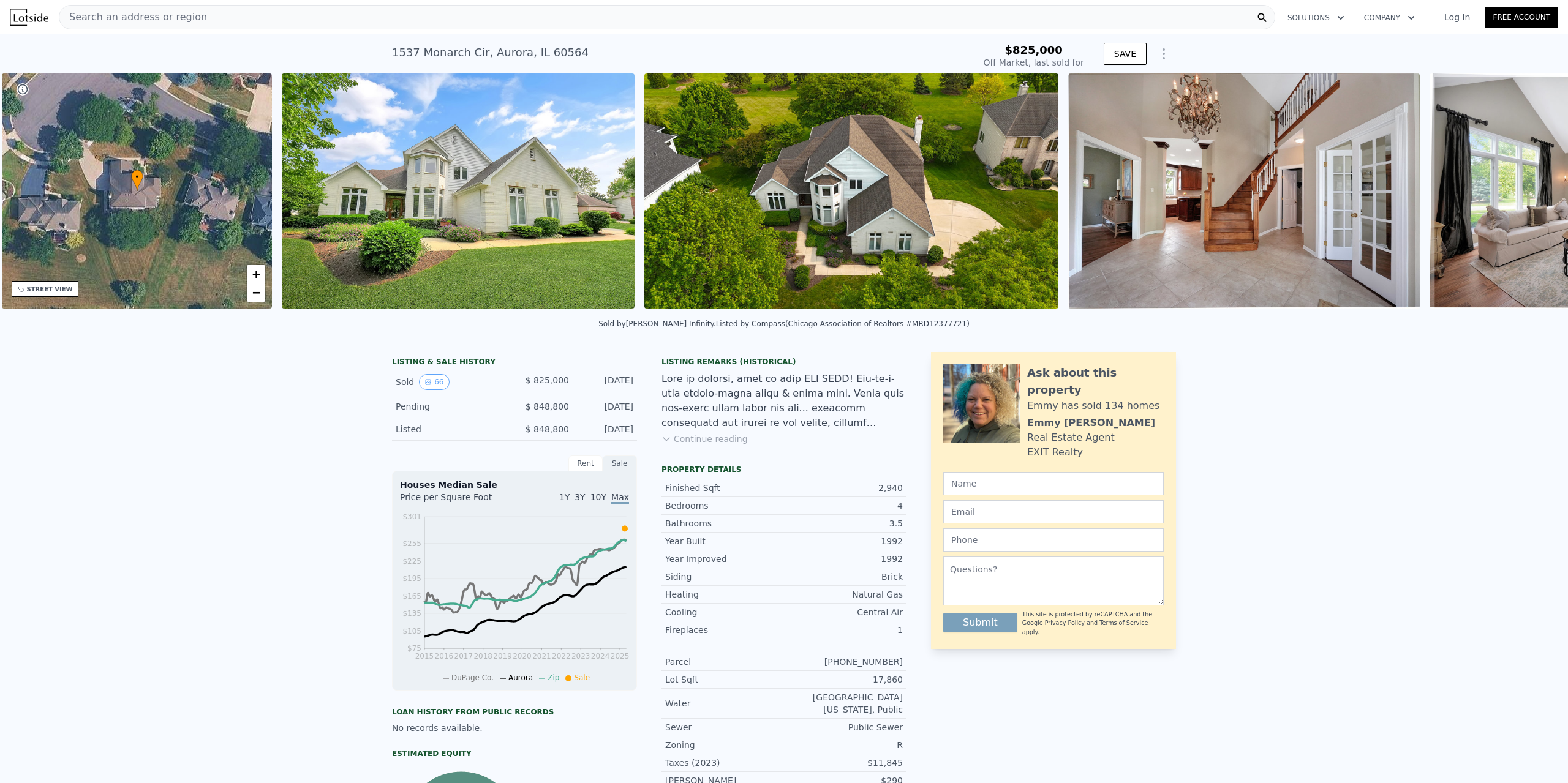
scroll to position [0, 284]
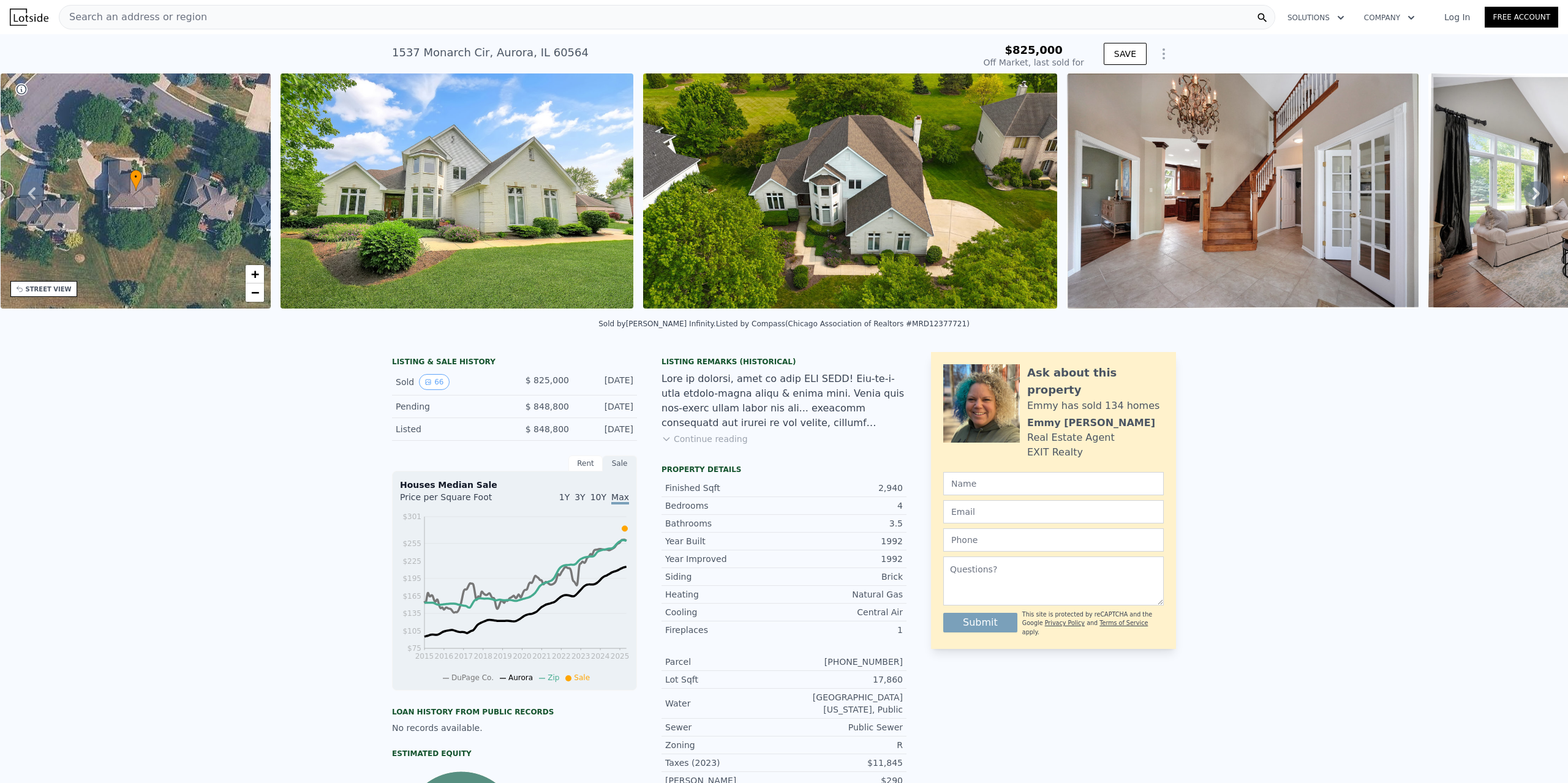
click at [1534, 196] on icon at bounding box center [1536, 194] width 25 height 25
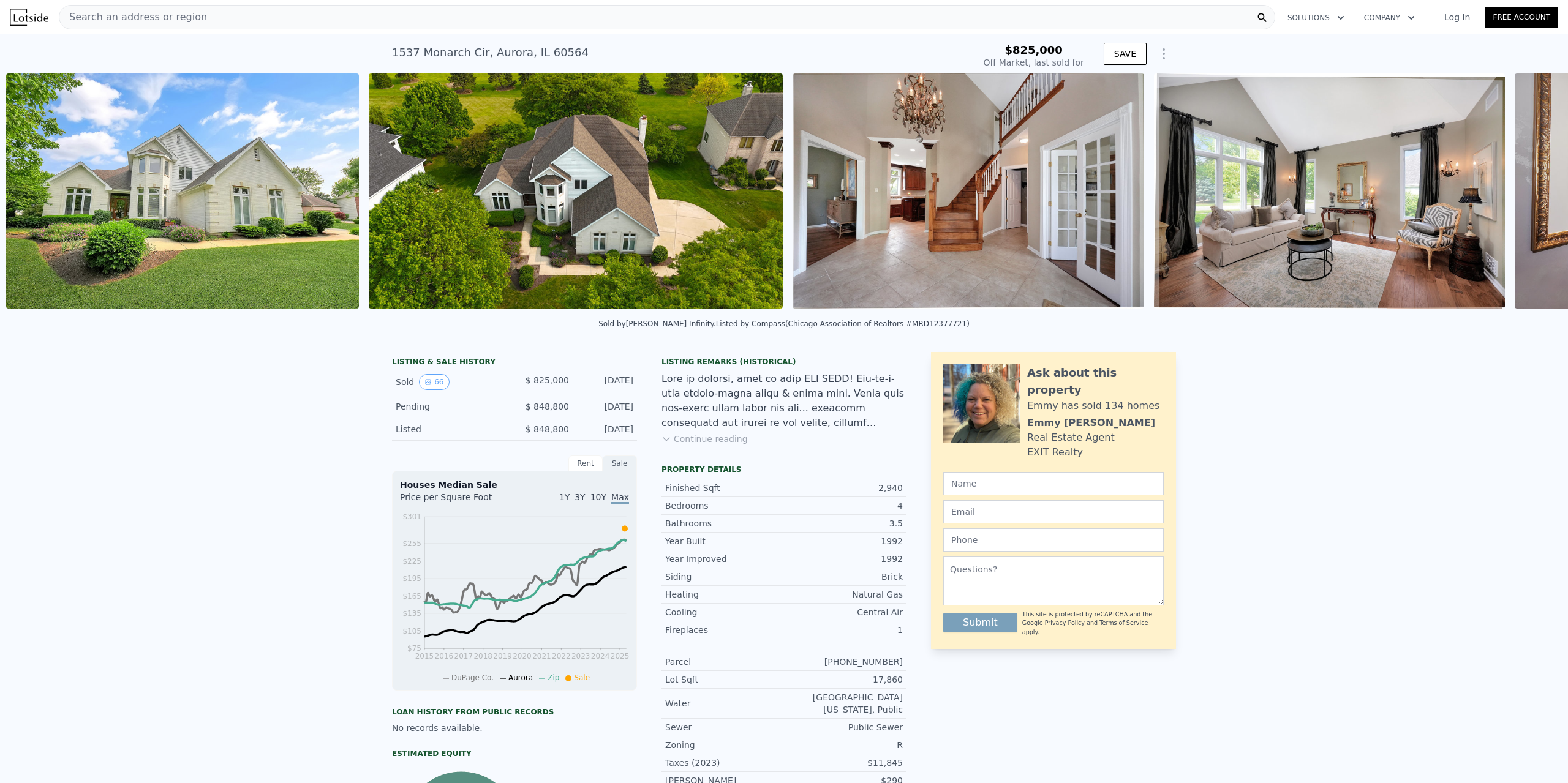
scroll to position [0, 560]
click at [1534, 196] on icon at bounding box center [1536, 194] width 25 height 25
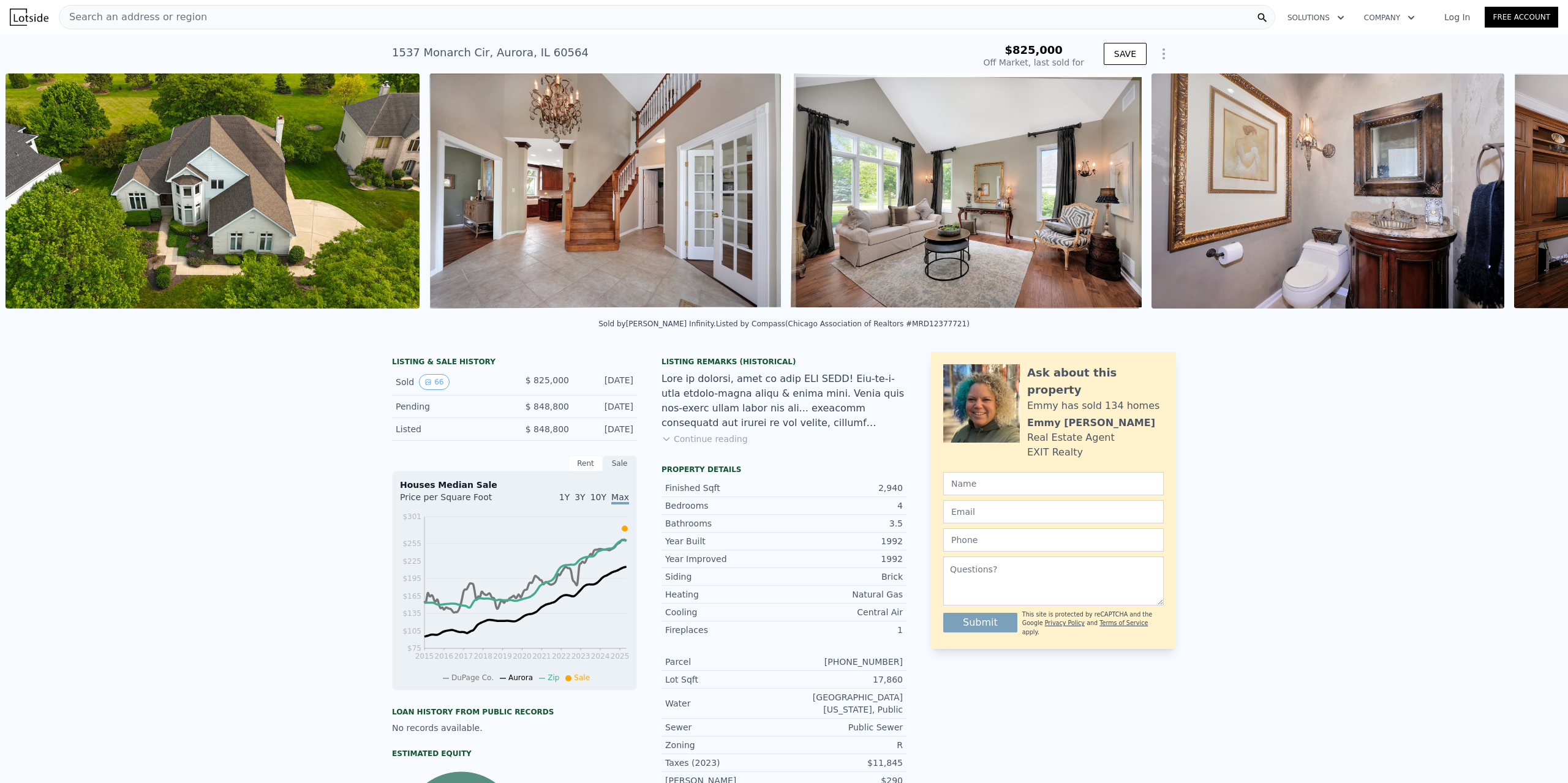
scroll to position [0, 922]
click at [1534, 196] on icon at bounding box center [1536, 194] width 25 height 25
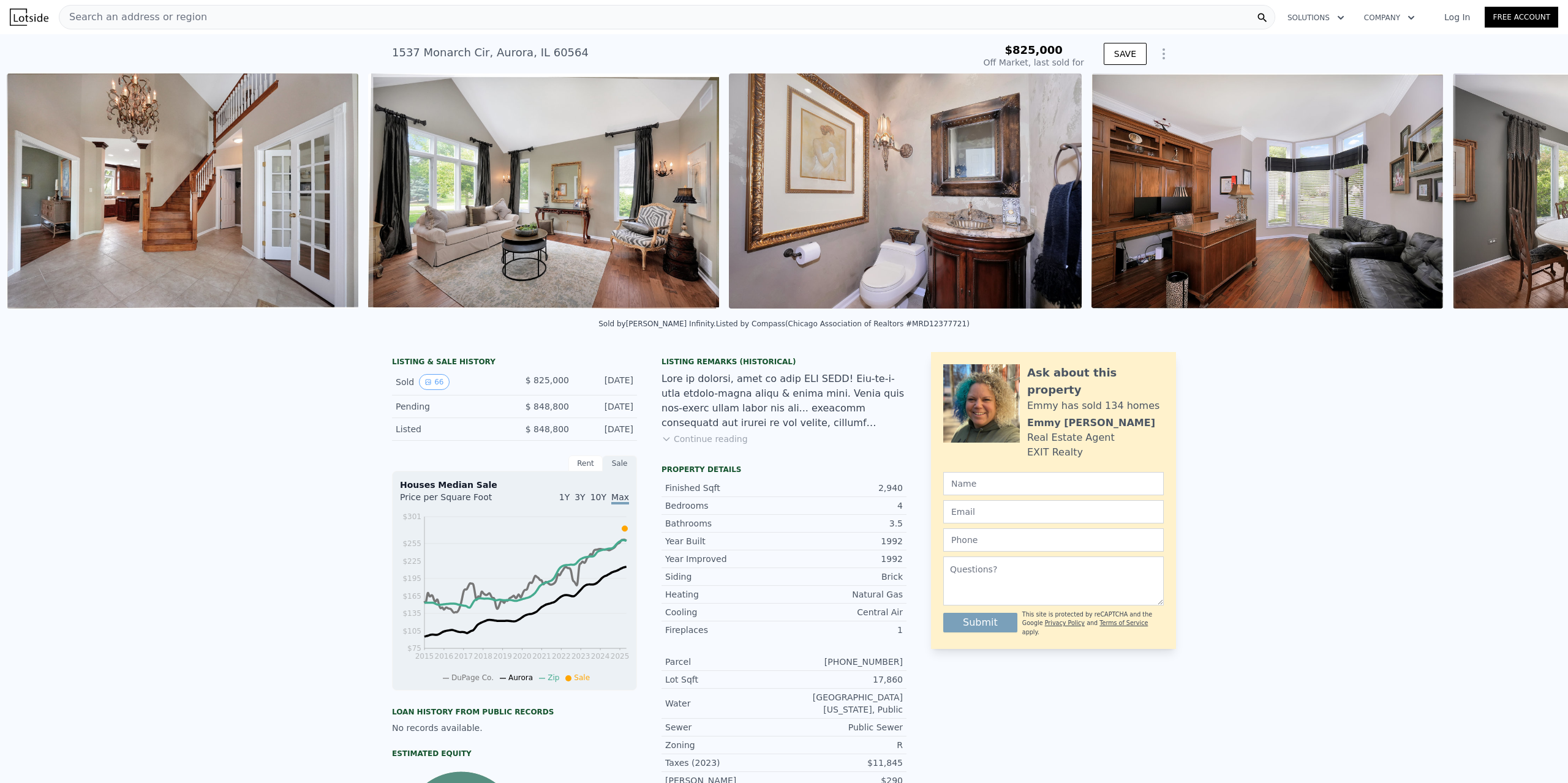
scroll to position [0, 1346]
click at [1534, 196] on div "• + − • + − STREET VIEW Loading... SATELLITE VIEW" at bounding box center [784, 193] width 1568 height 239
click at [1534, 197] on icon at bounding box center [1536, 194] width 8 height 12
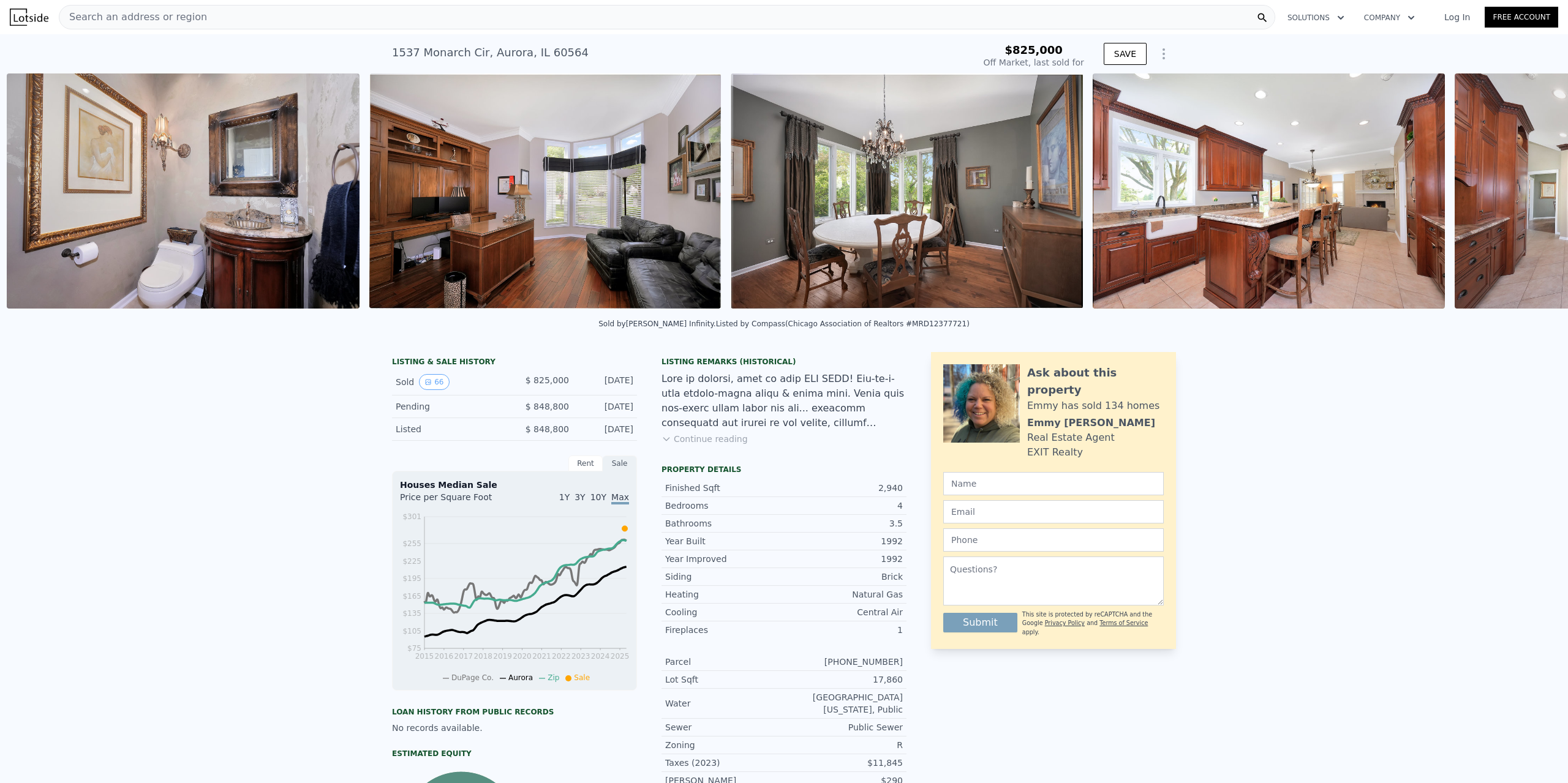
scroll to position [0, 2069]
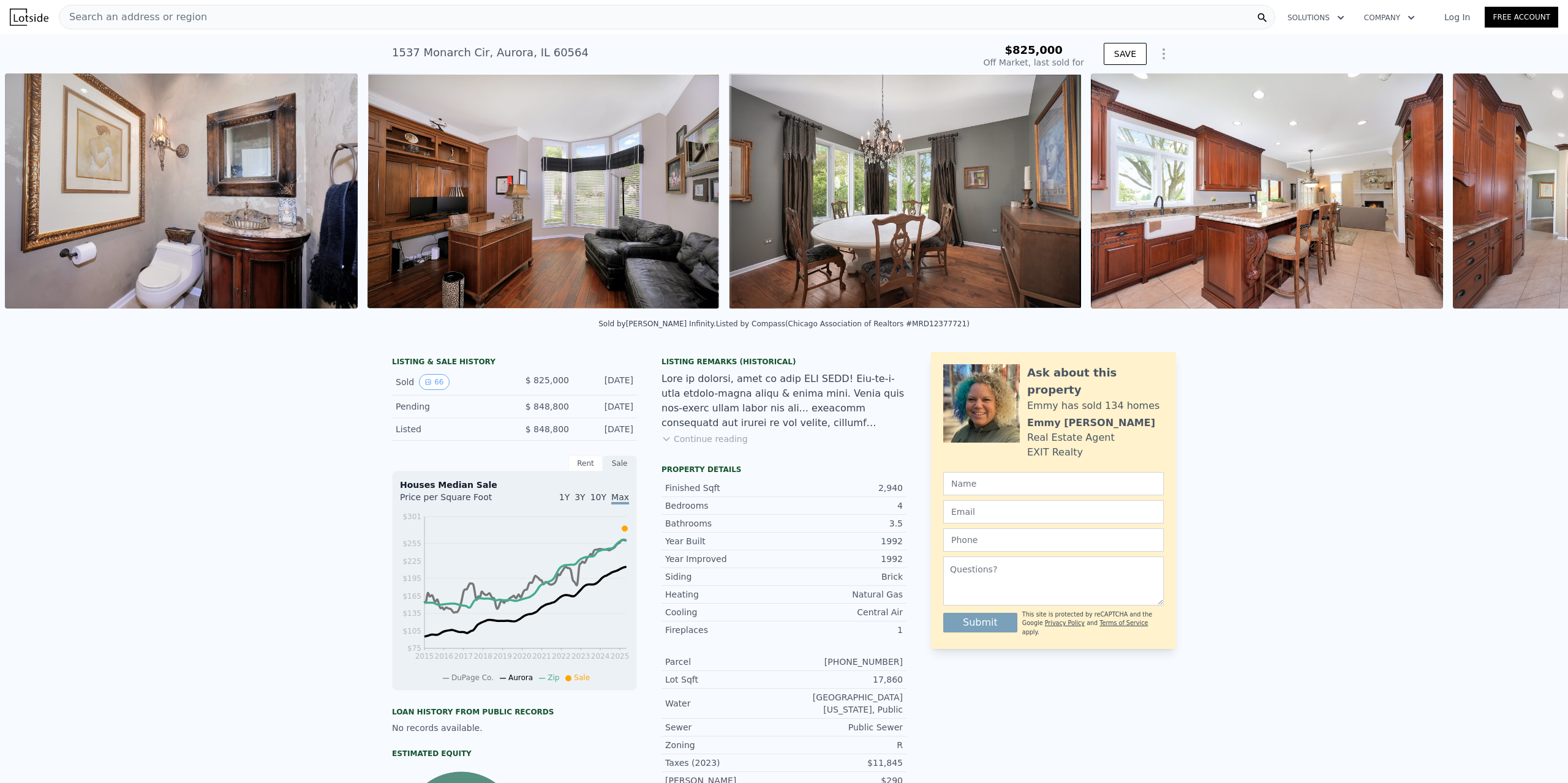
click at [1534, 197] on div "• + − • + − STREET VIEW Loading... SATELLITE VIEW" at bounding box center [784, 193] width 1568 height 239
click at [1532, 194] on icon at bounding box center [1536, 194] width 25 height 25
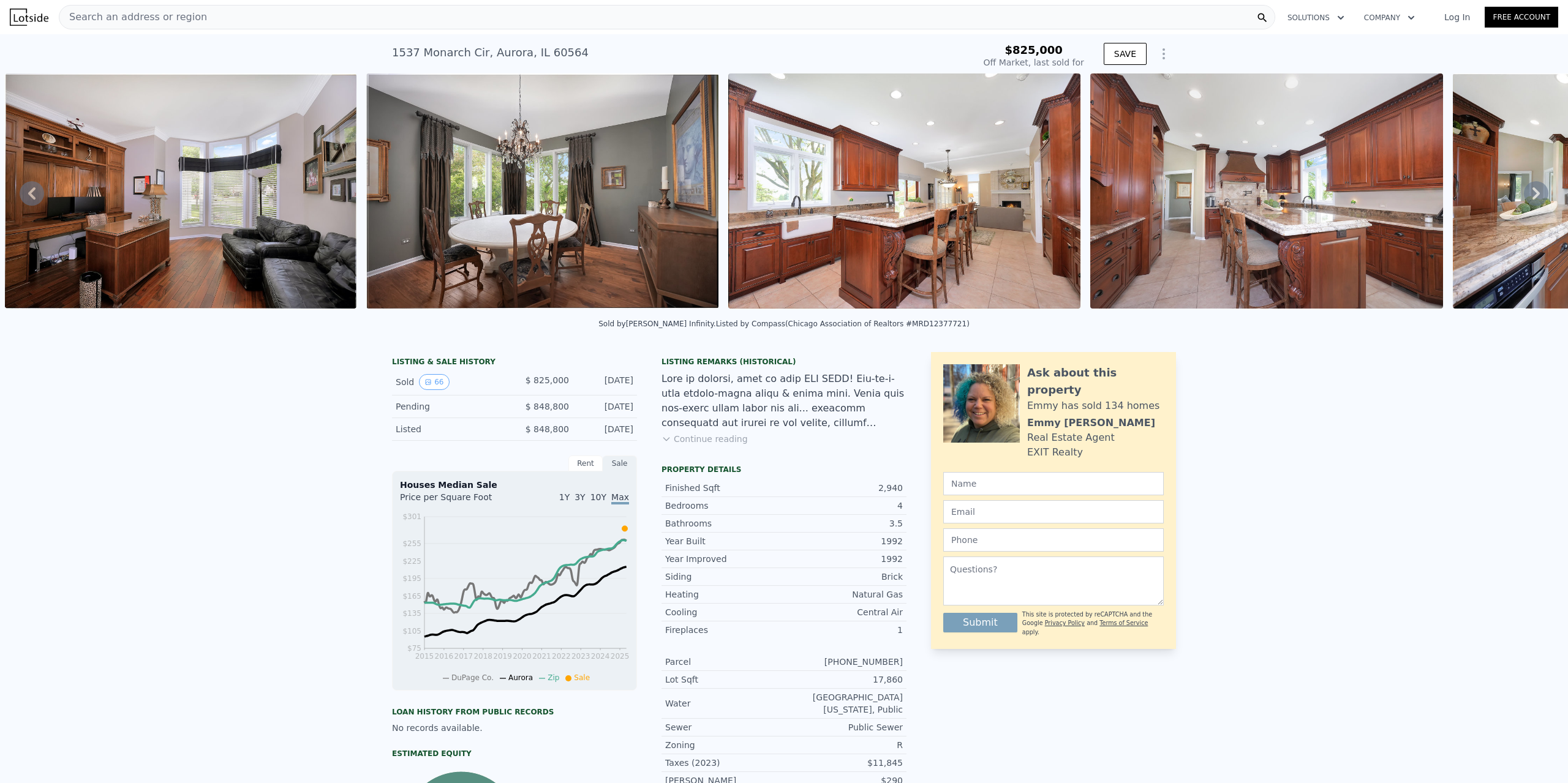
click at [1532, 194] on icon at bounding box center [1536, 194] width 25 height 25
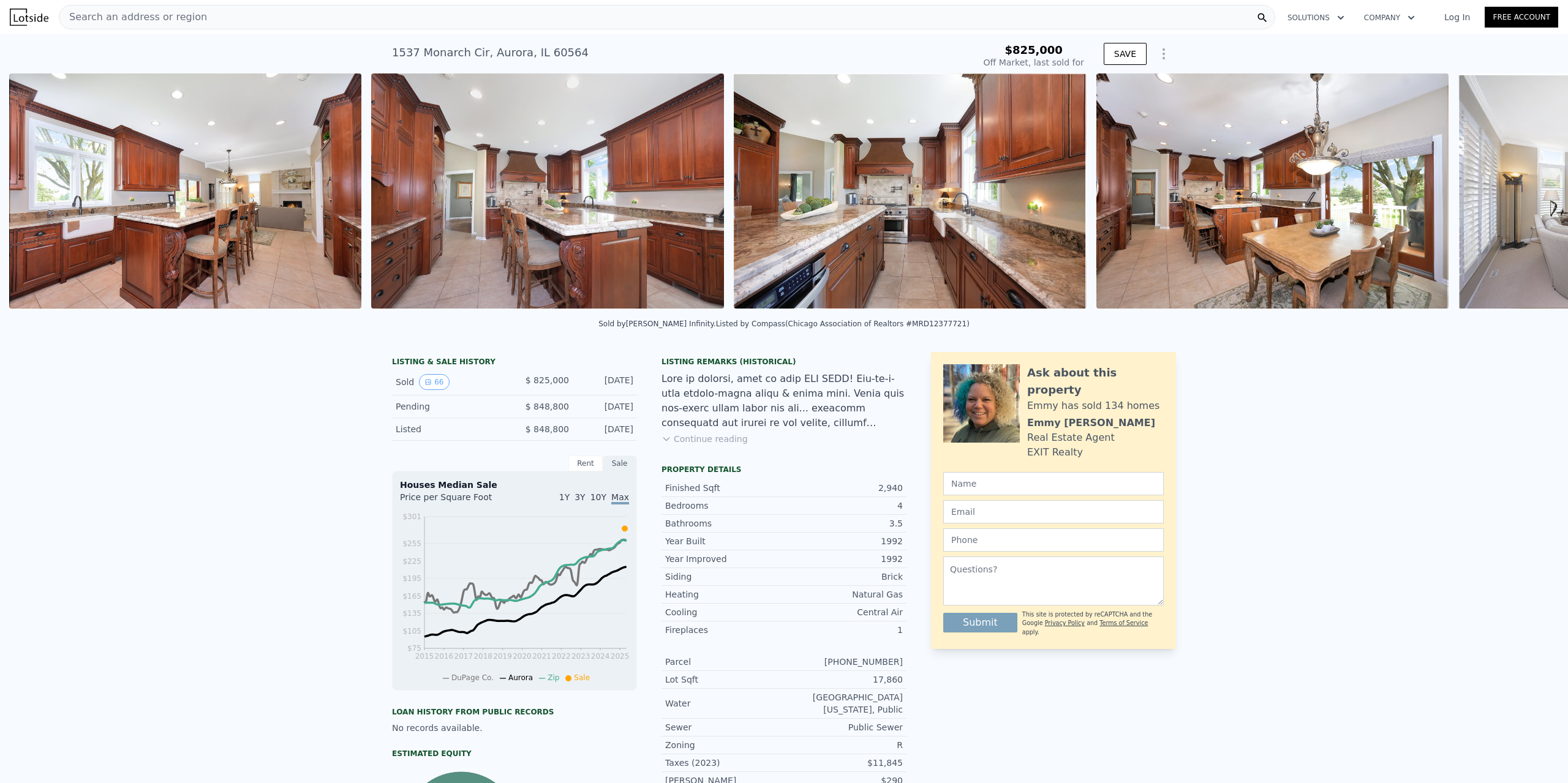
scroll to position [0, 3154]
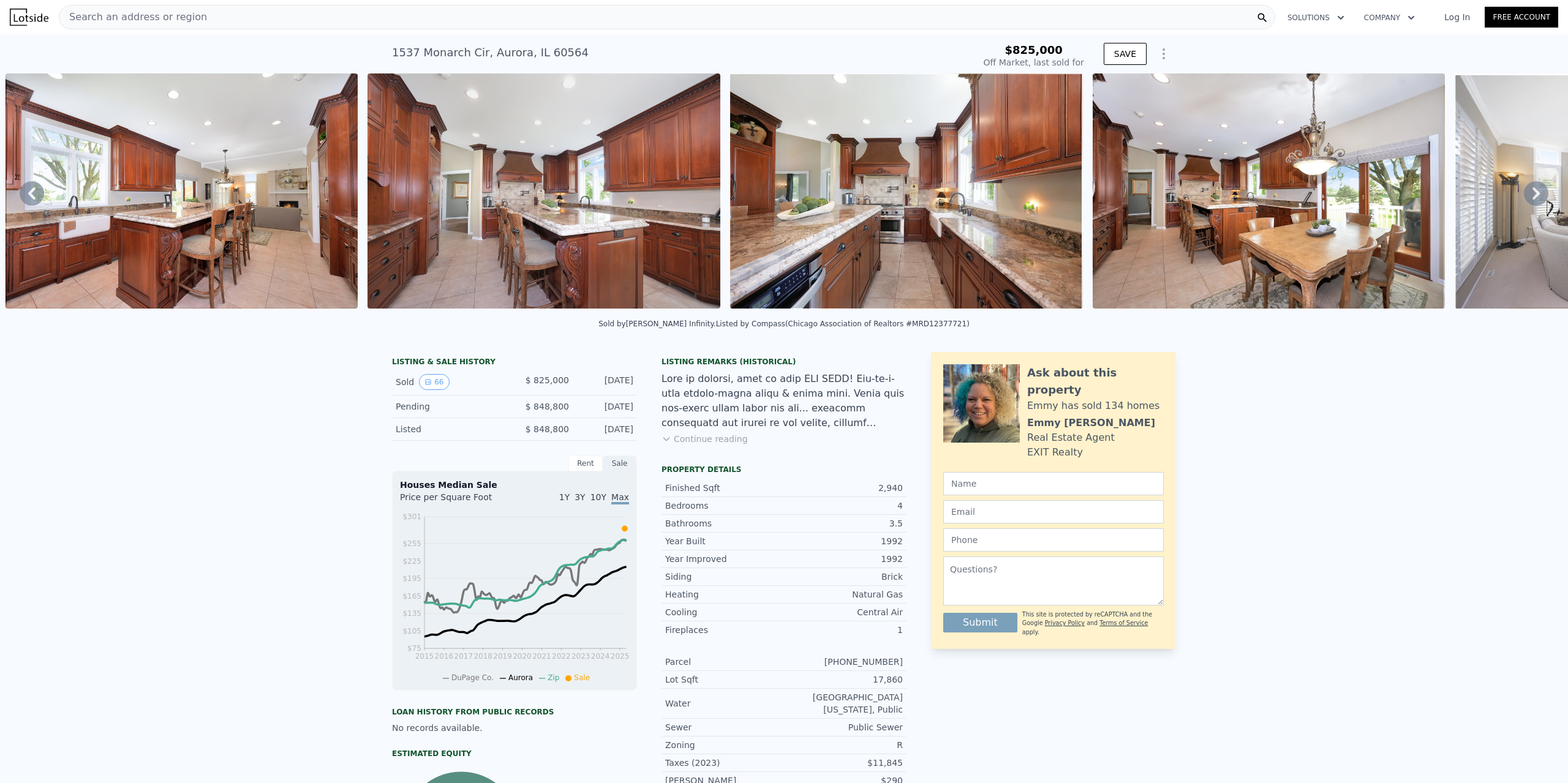
click at [1532, 194] on icon at bounding box center [1536, 194] width 25 height 25
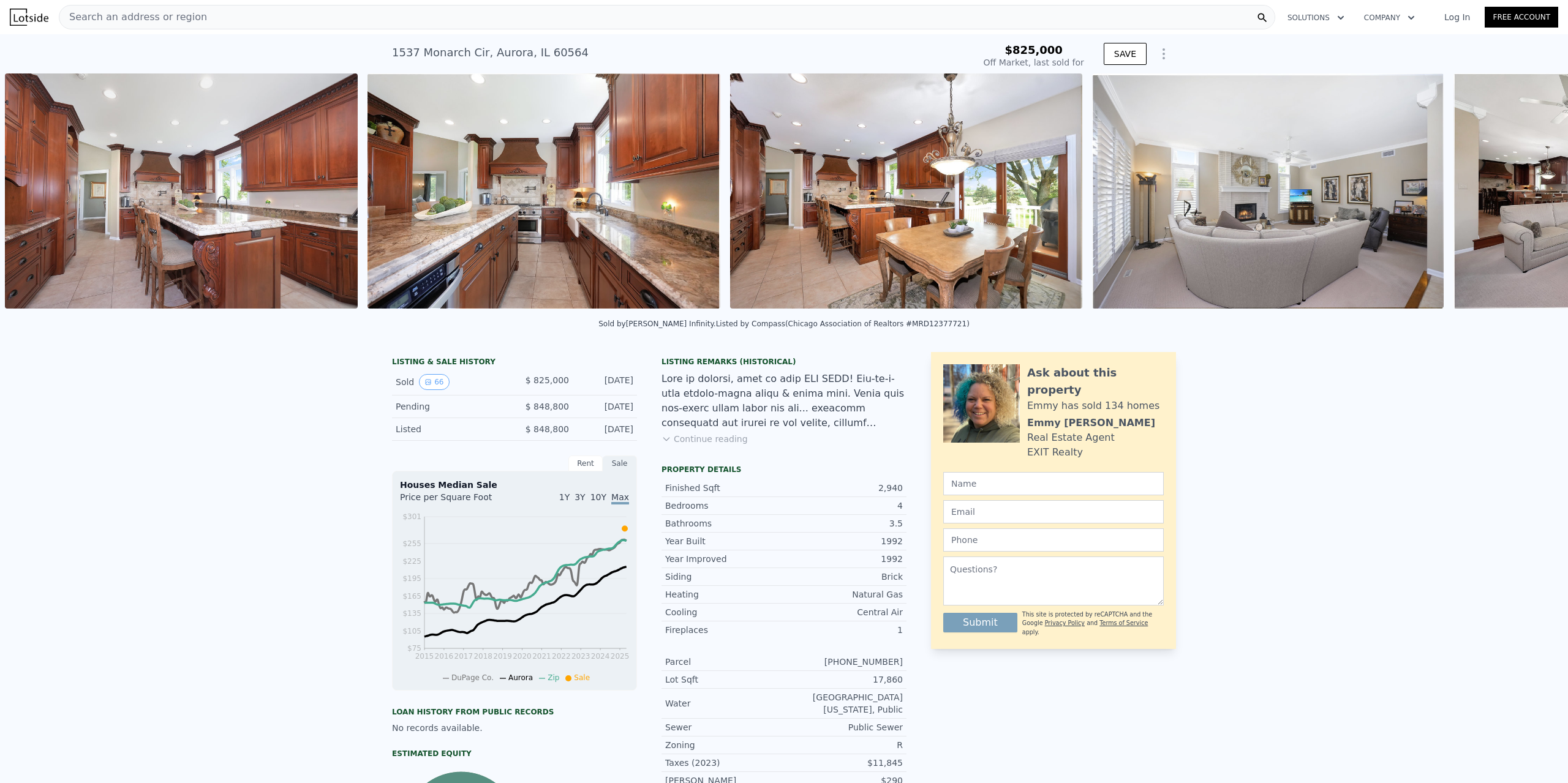
scroll to position [0, 3516]
click at [1532, 194] on icon at bounding box center [1536, 194] width 25 height 25
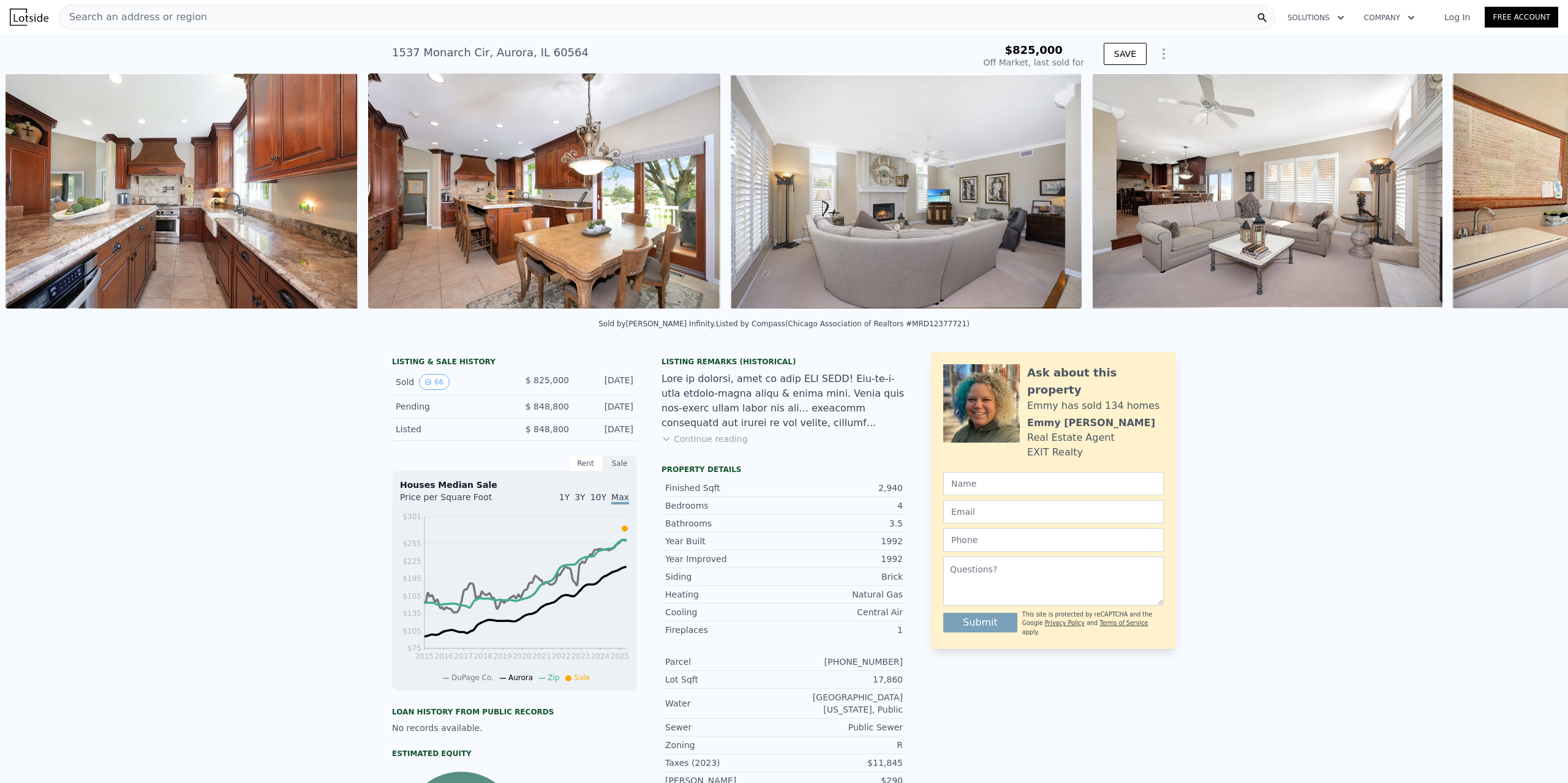
scroll to position [0, 3879]
click at [1532, 194] on div "• + − • + − STREET VIEW Loading... SATELLITE VIEW" at bounding box center [784, 193] width 1568 height 239
click at [1536, 197] on icon at bounding box center [1536, 194] width 25 height 25
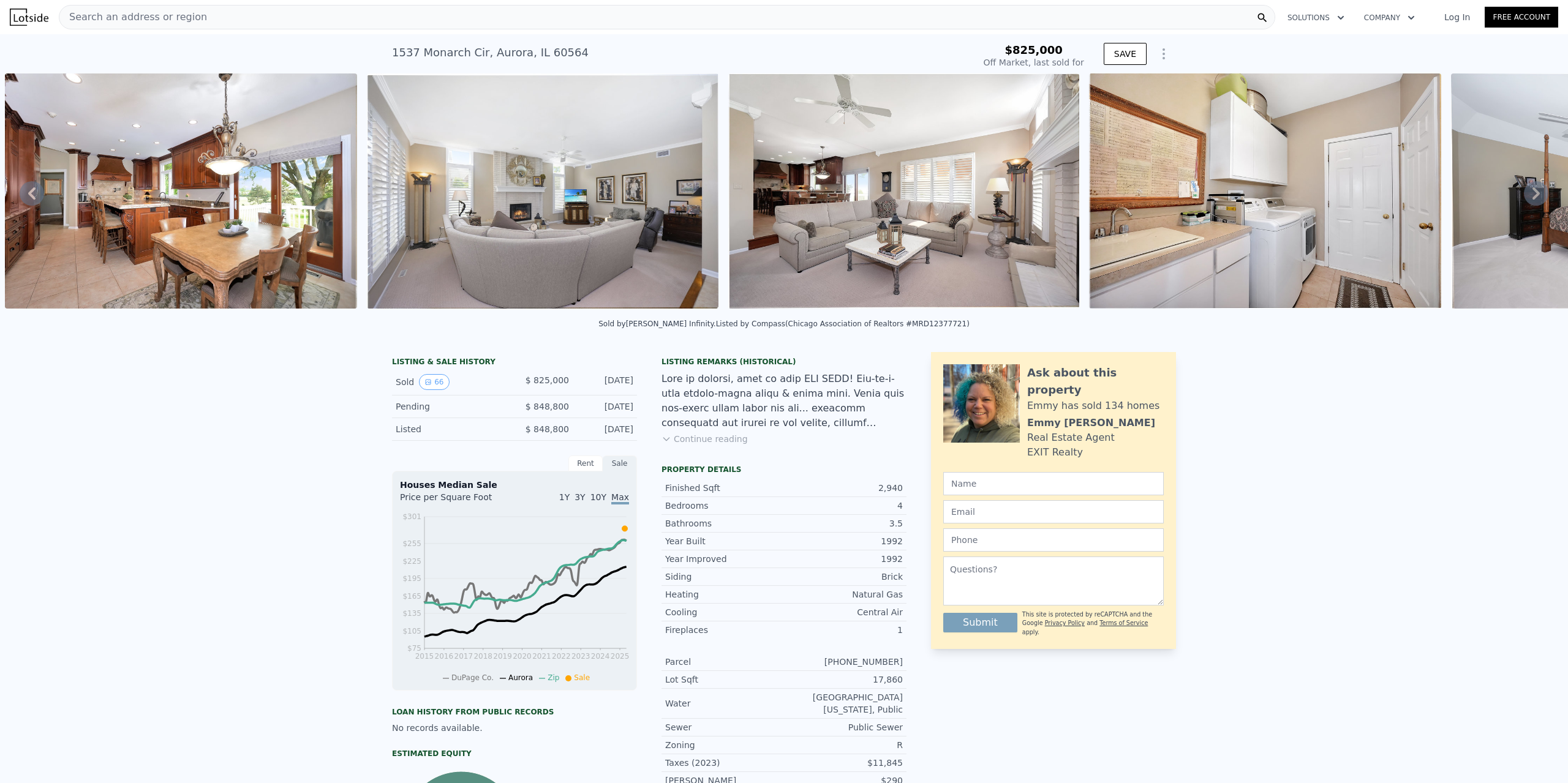
click at [1536, 197] on icon at bounding box center [1536, 194] width 25 height 25
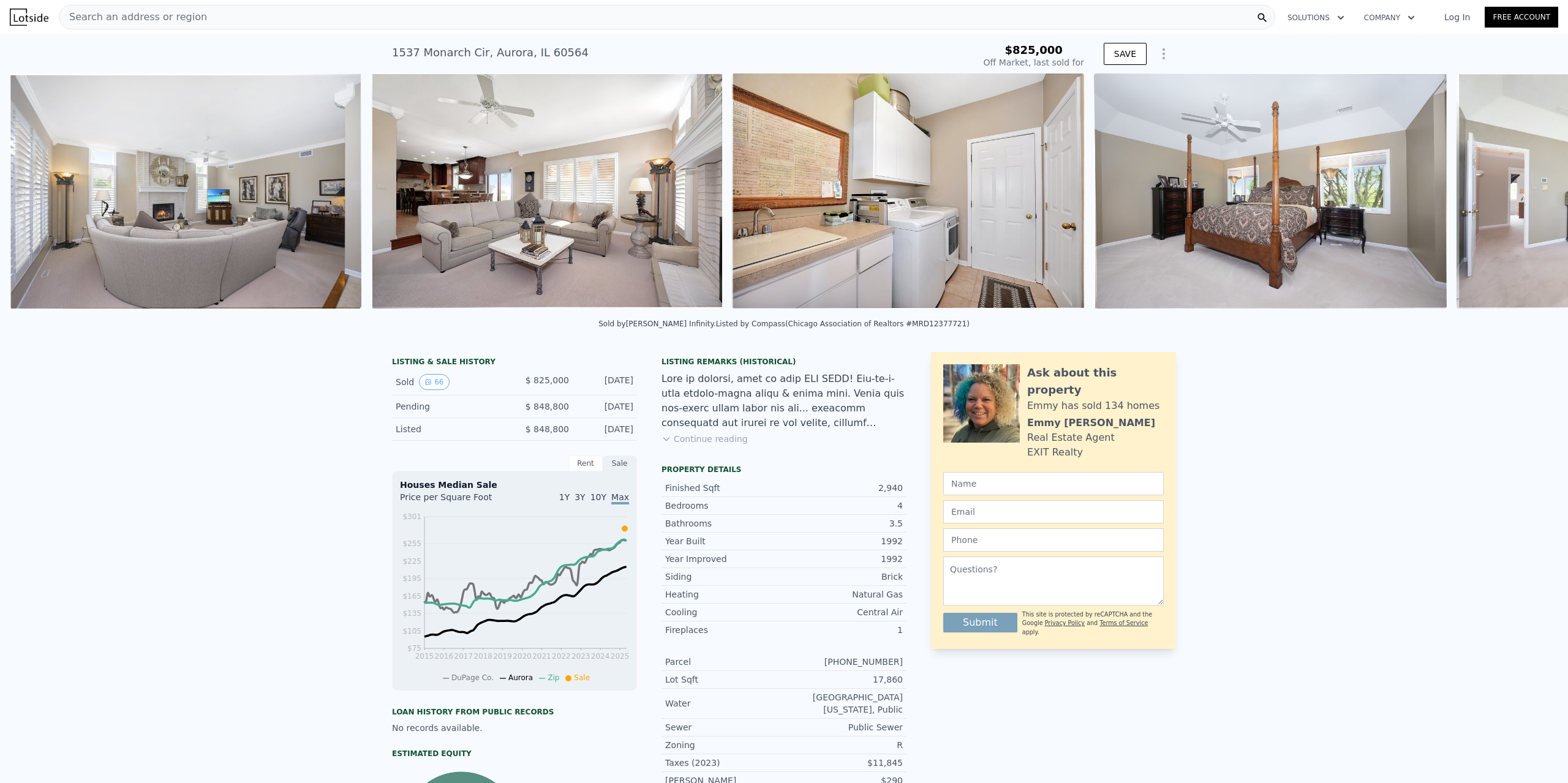
scroll to position [0, 4603]
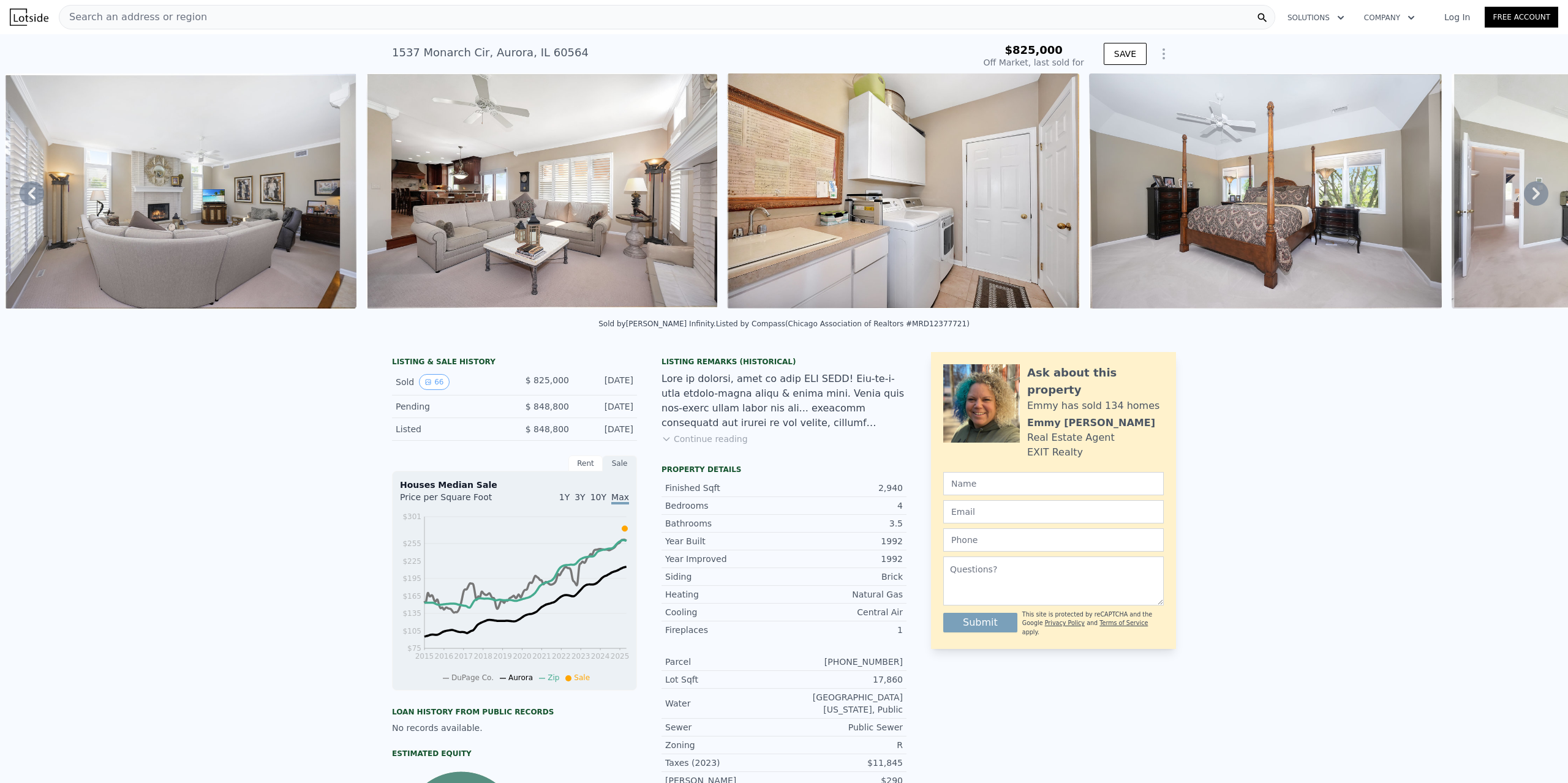
click at [1536, 197] on icon at bounding box center [1536, 194] width 25 height 25
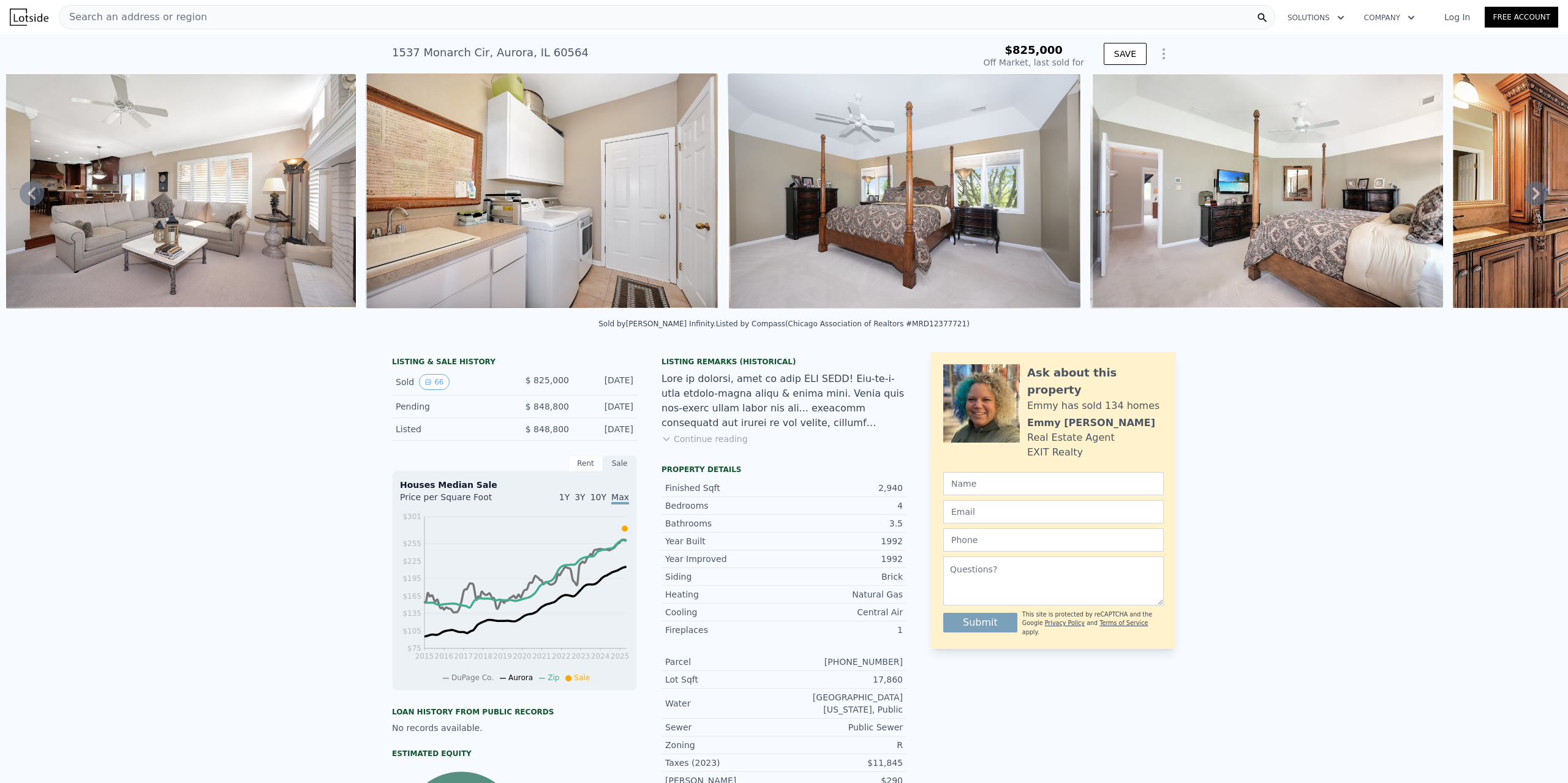
click at [1536, 197] on icon at bounding box center [1536, 194] width 25 height 25
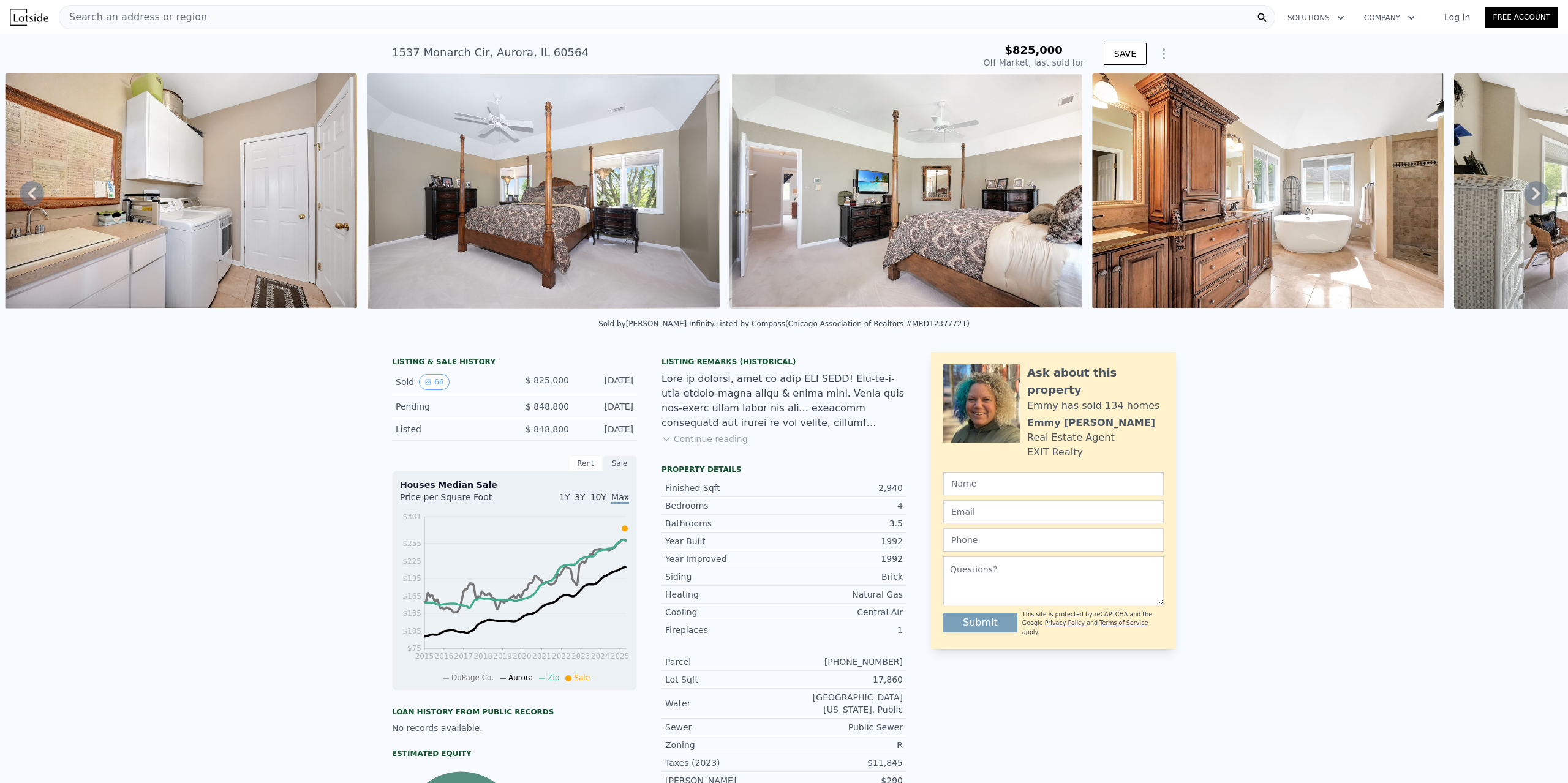
click at [1536, 197] on icon at bounding box center [1536, 194] width 25 height 25
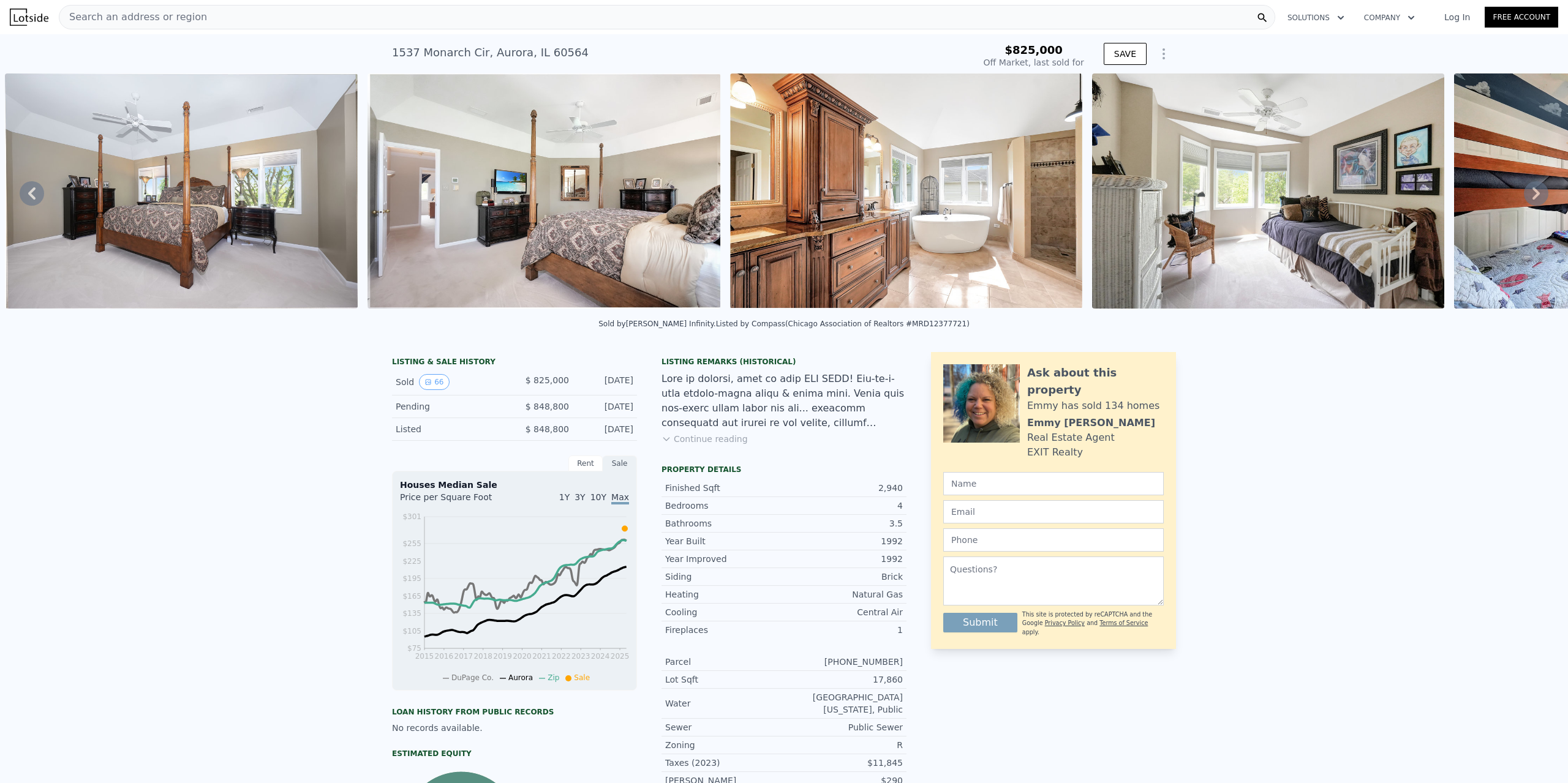
click at [1536, 197] on icon at bounding box center [1536, 194] width 25 height 25
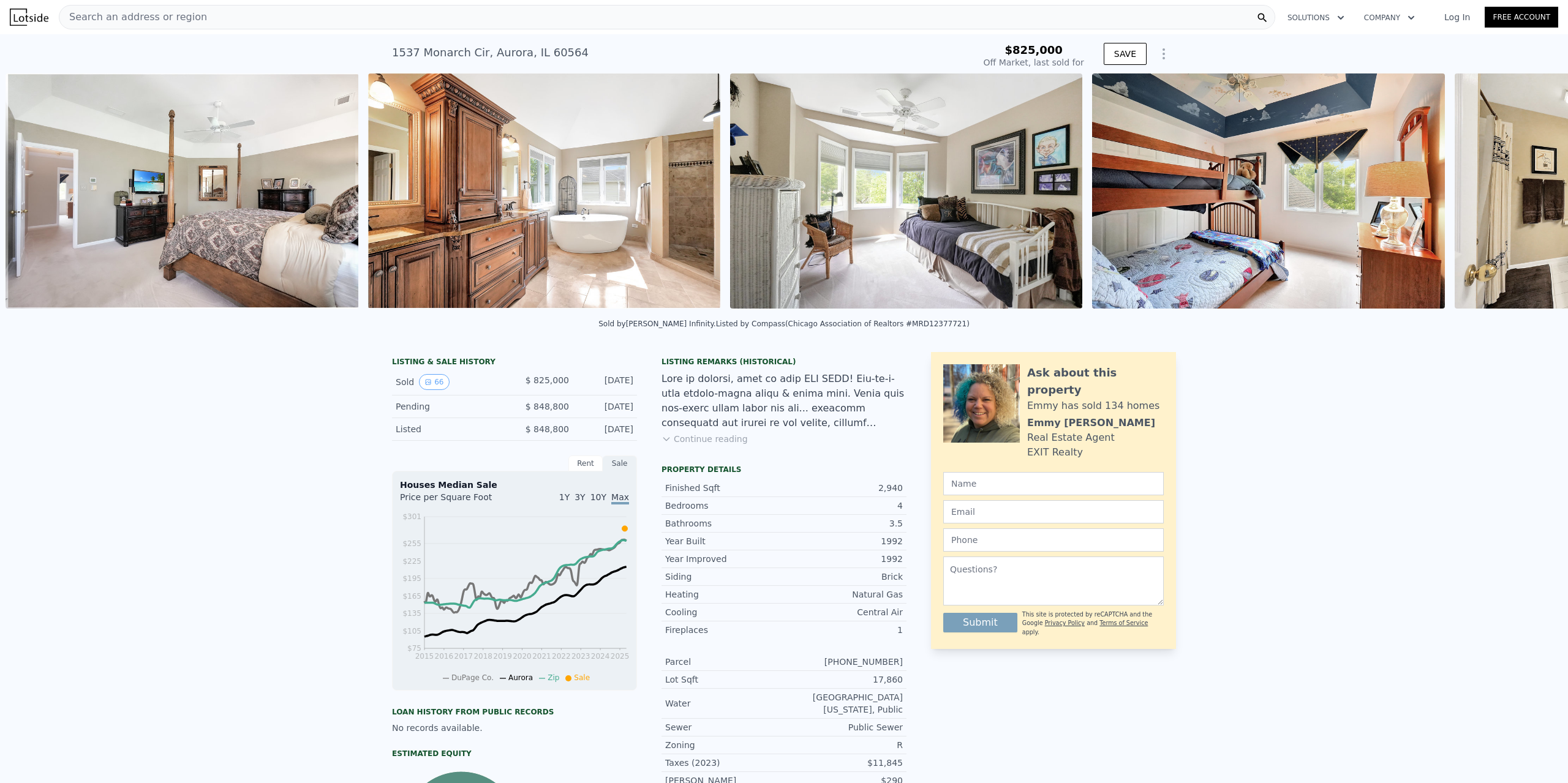
scroll to position [0, 6050]
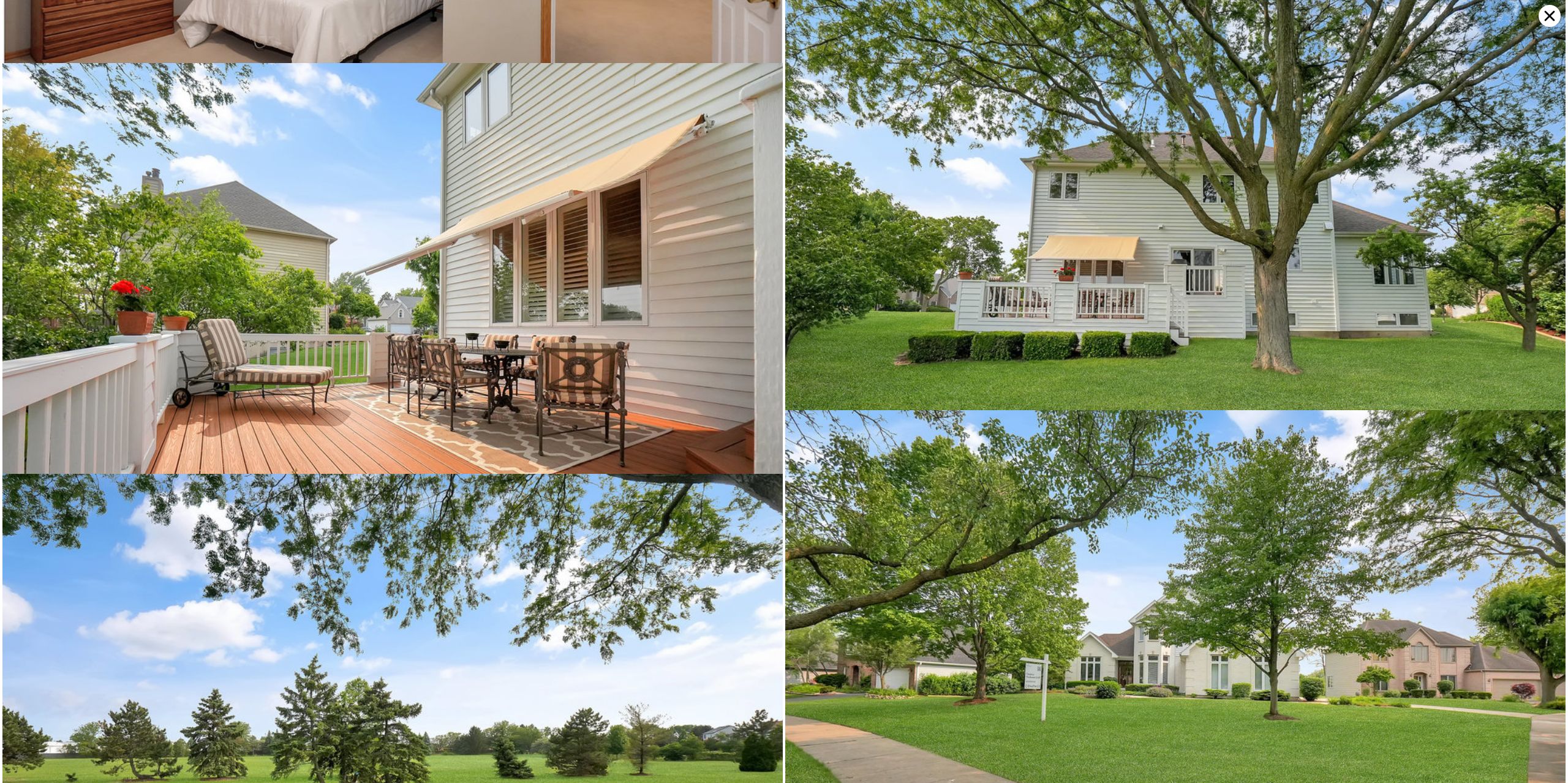
scroll to position [5286, 0]
